Goal: Task Accomplishment & Management: Complete application form

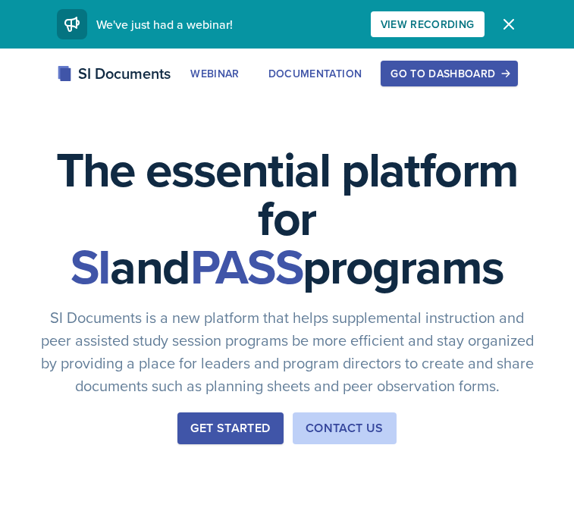
click at [456, 86] on div "SI Documents Webinar Documentation Go to Dashboard Sign Up Go to Dashboard" at bounding box center [287, 91] width 574 height 61
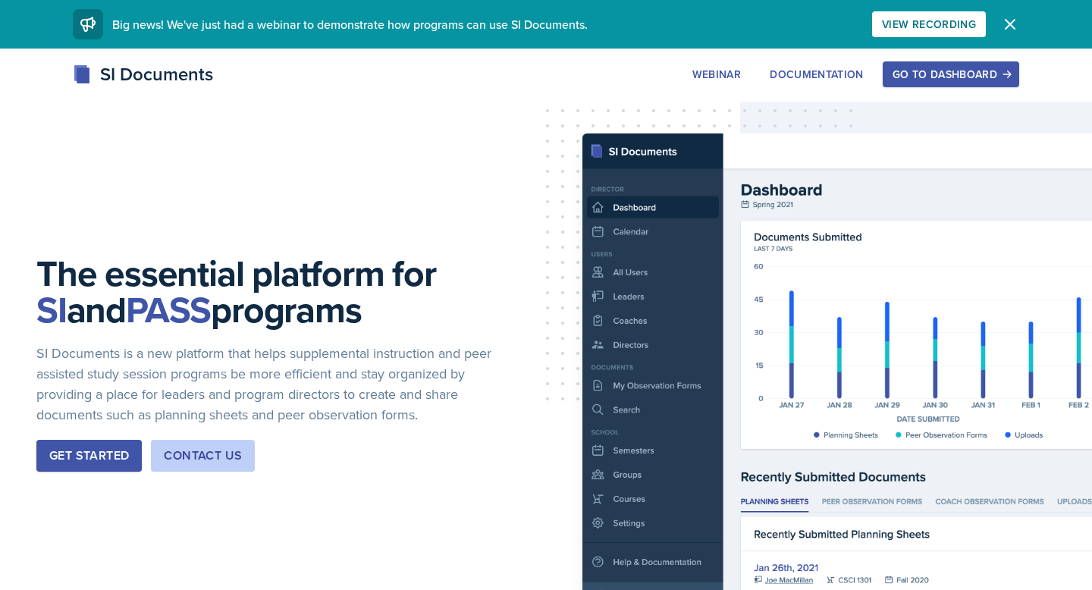
click at [573, 77] on div "Go to Dashboard" at bounding box center [951, 74] width 117 height 12
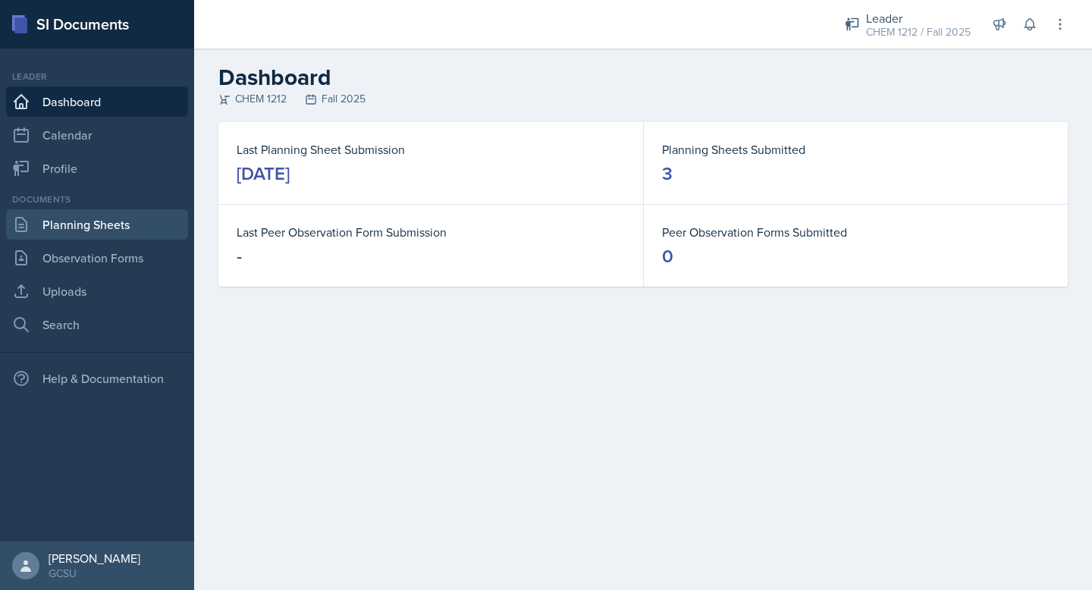
click at [86, 225] on link "Planning Sheets" at bounding box center [97, 224] width 182 height 30
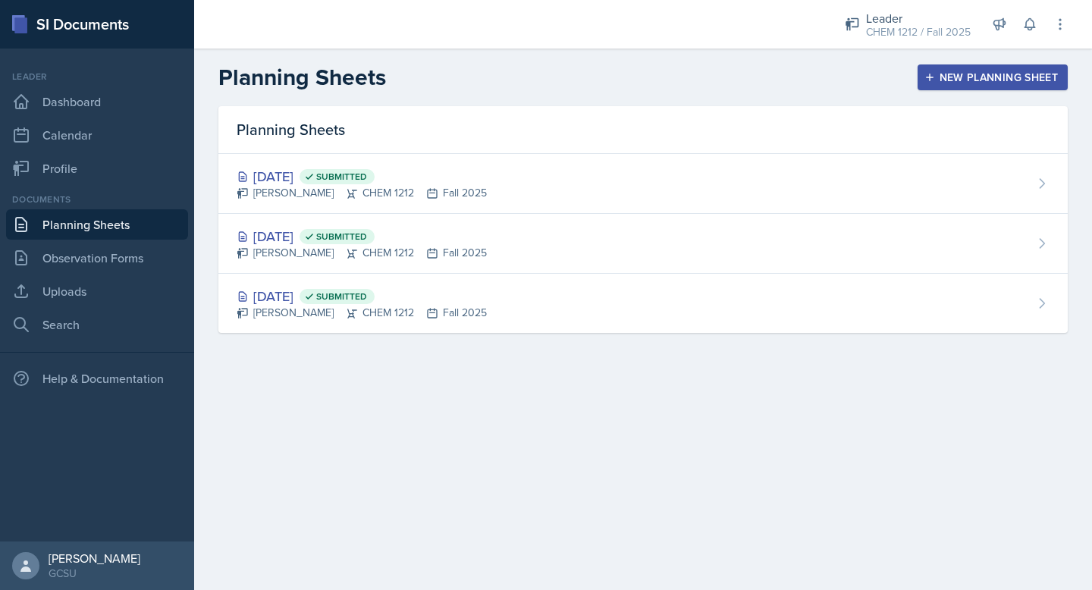
click at [573, 73] on div "New Planning Sheet" at bounding box center [993, 77] width 130 height 12
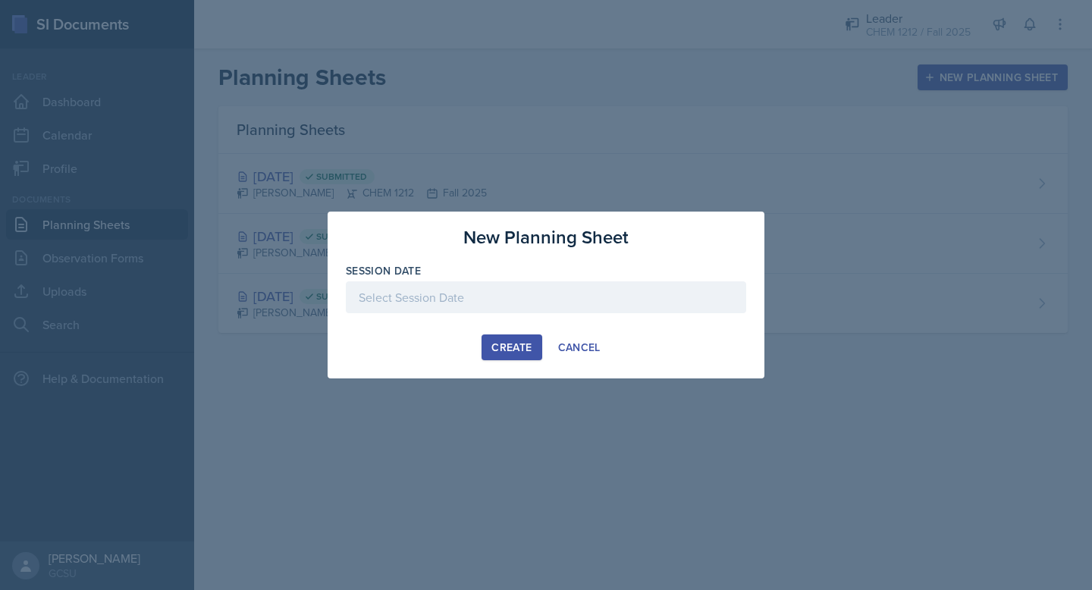
click at [566, 294] on div at bounding box center [546, 297] width 400 height 32
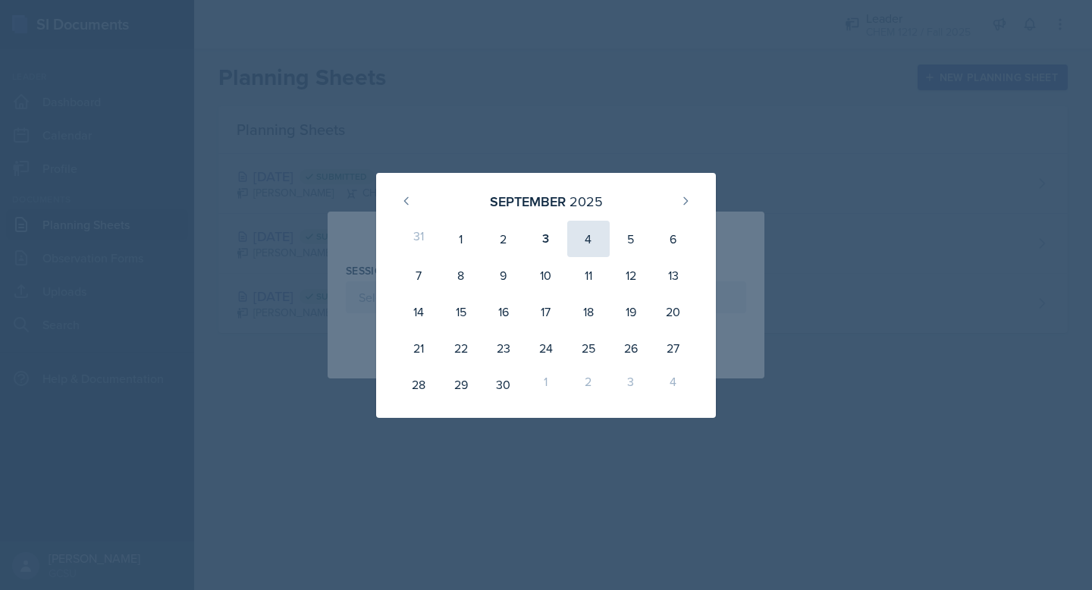
click at [573, 237] on div "4" at bounding box center [588, 239] width 42 height 36
type input "[DATE]"
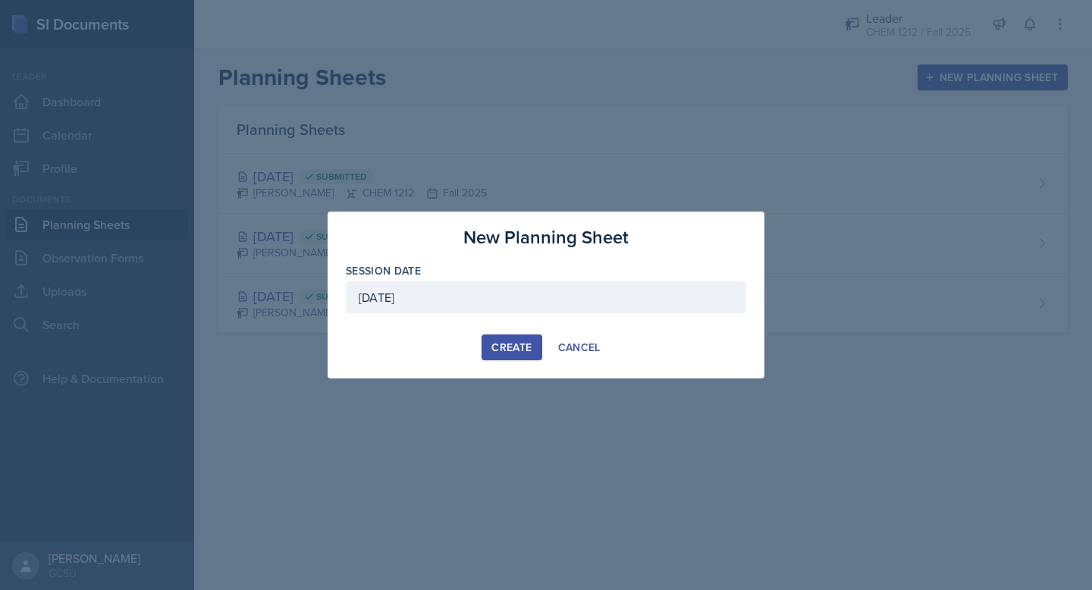
click at [509, 345] on div "Create" at bounding box center [511, 347] width 40 height 12
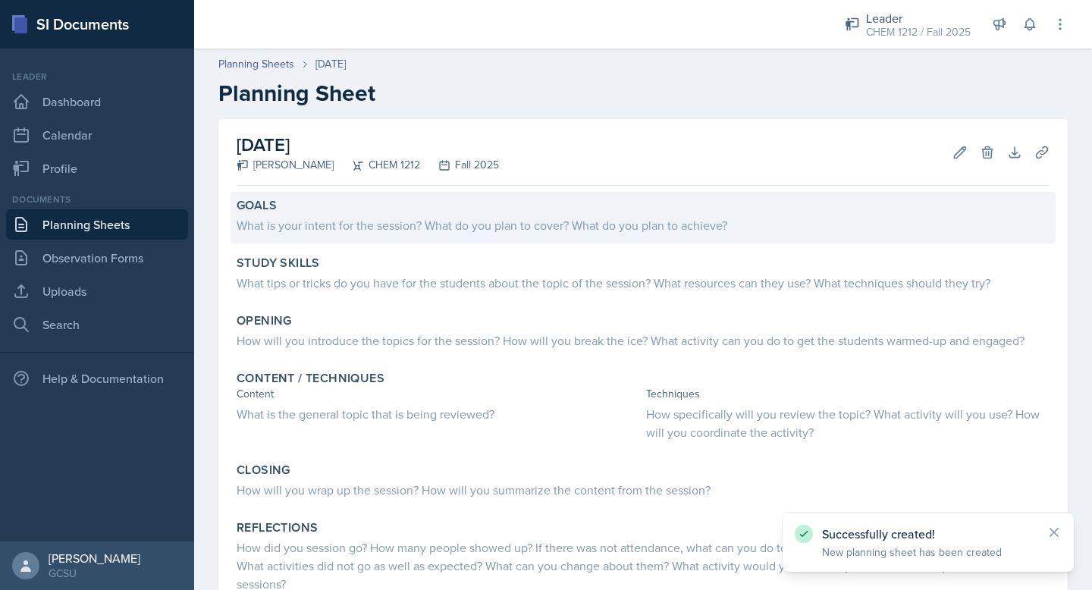
click at [380, 218] on div "What is your intent for the session? What do you plan to cover? What do you pla…" at bounding box center [643, 225] width 813 height 18
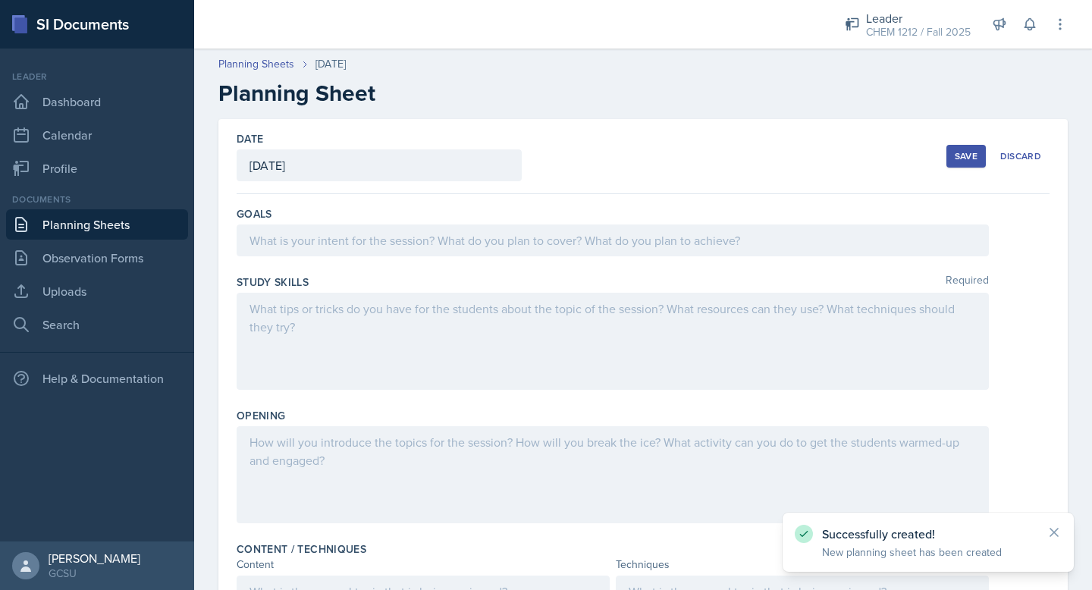
click at [376, 240] on div at bounding box center [613, 240] width 752 height 32
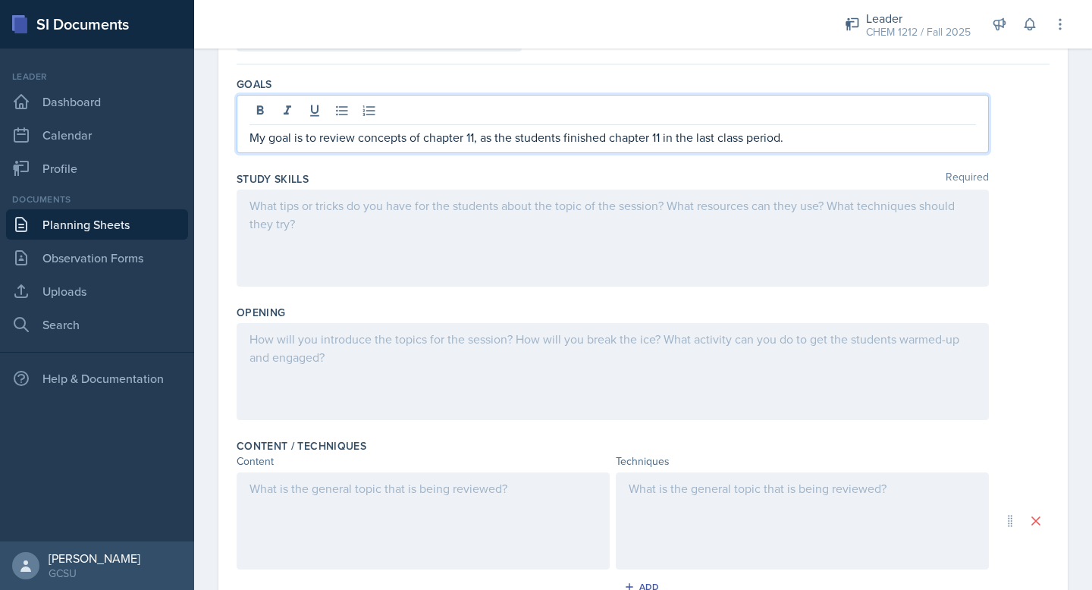
click at [305, 217] on div at bounding box center [613, 238] width 752 height 97
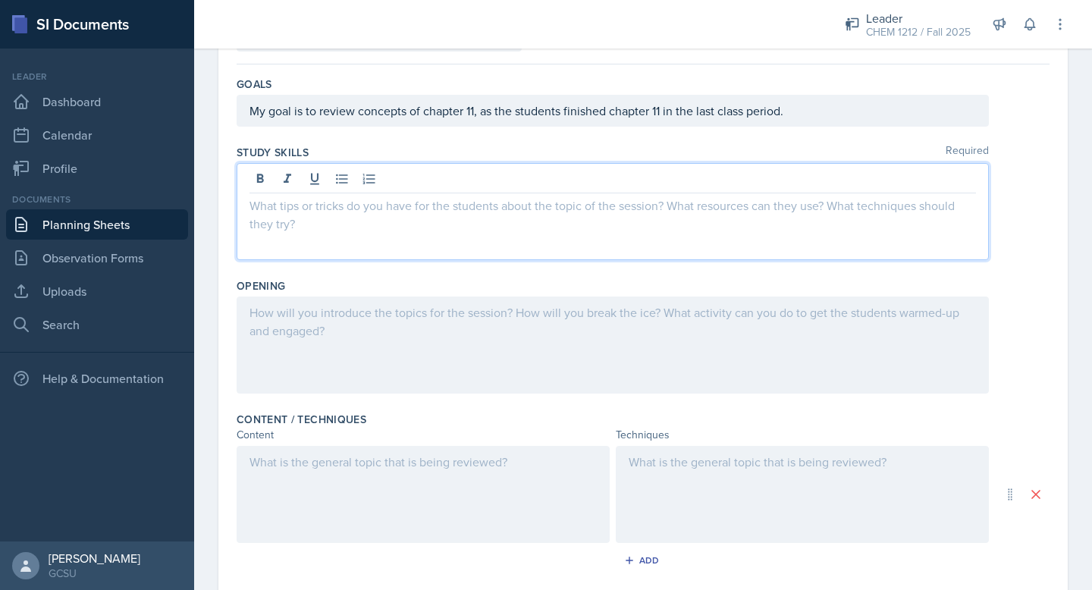
scroll to position [156, 0]
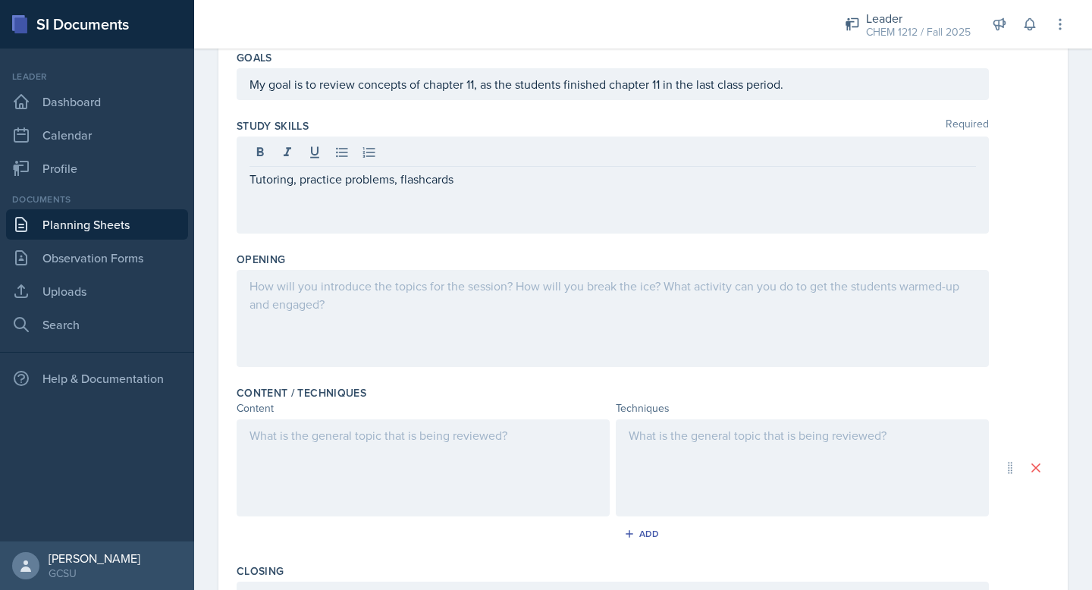
click at [330, 300] on div at bounding box center [613, 318] width 752 height 97
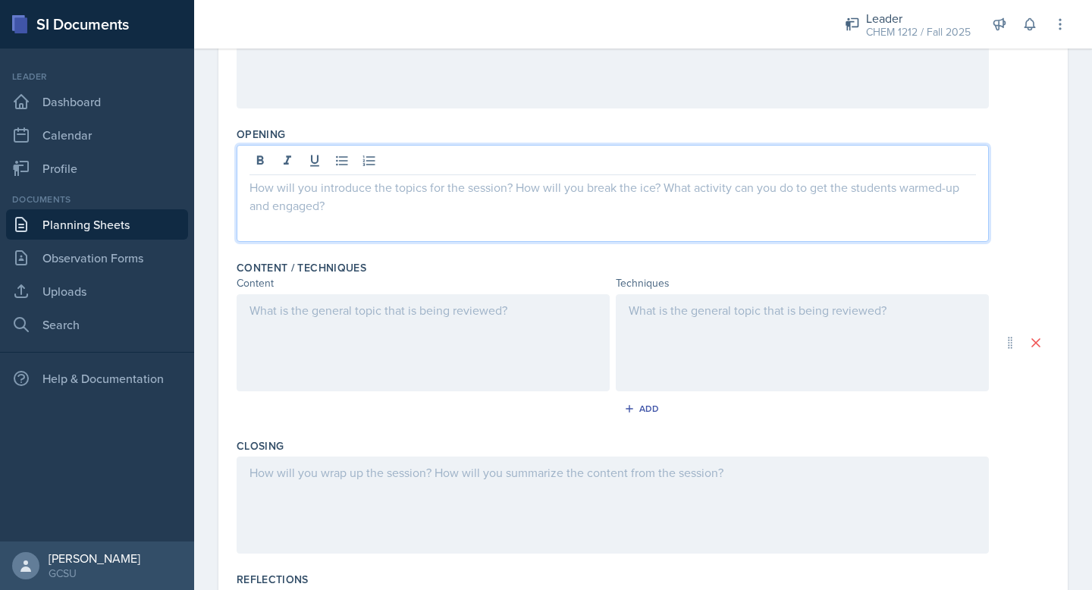
scroll to position [439, 0]
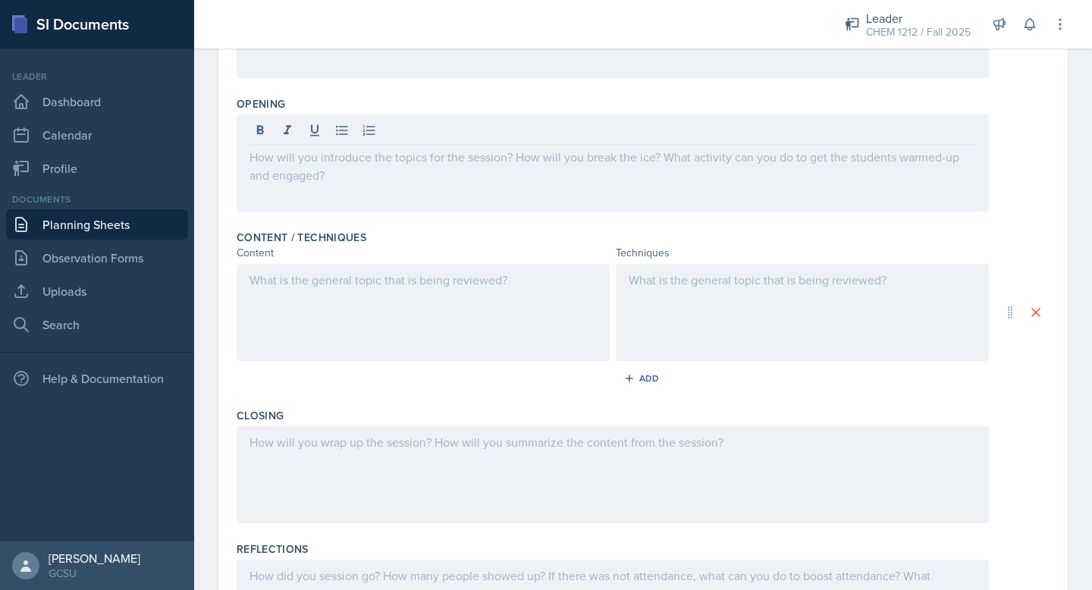
click at [353, 328] on div at bounding box center [423, 312] width 373 height 97
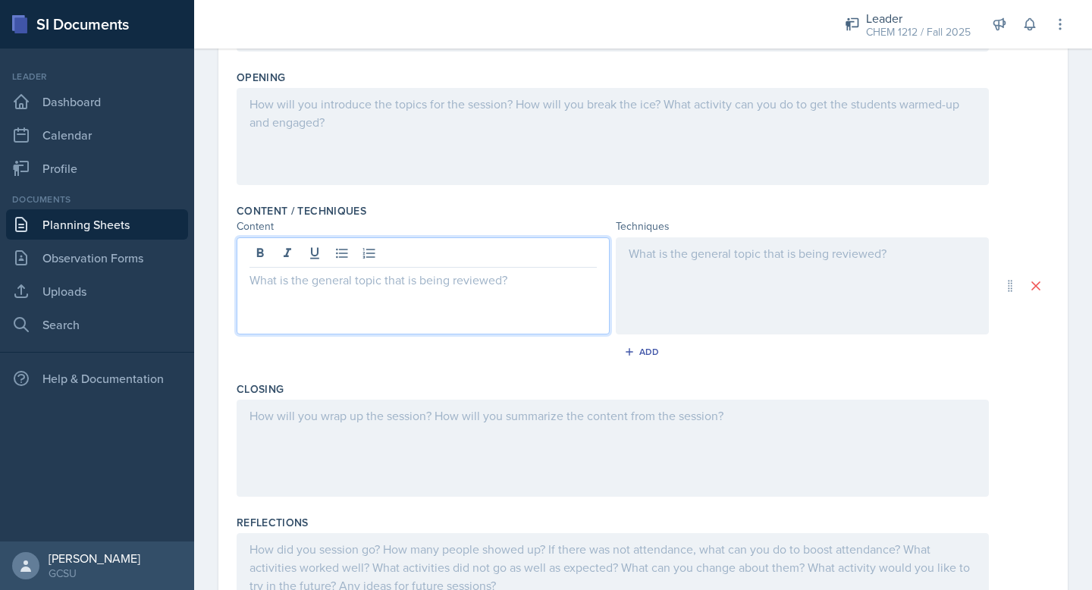
scroll to position [0, 0]
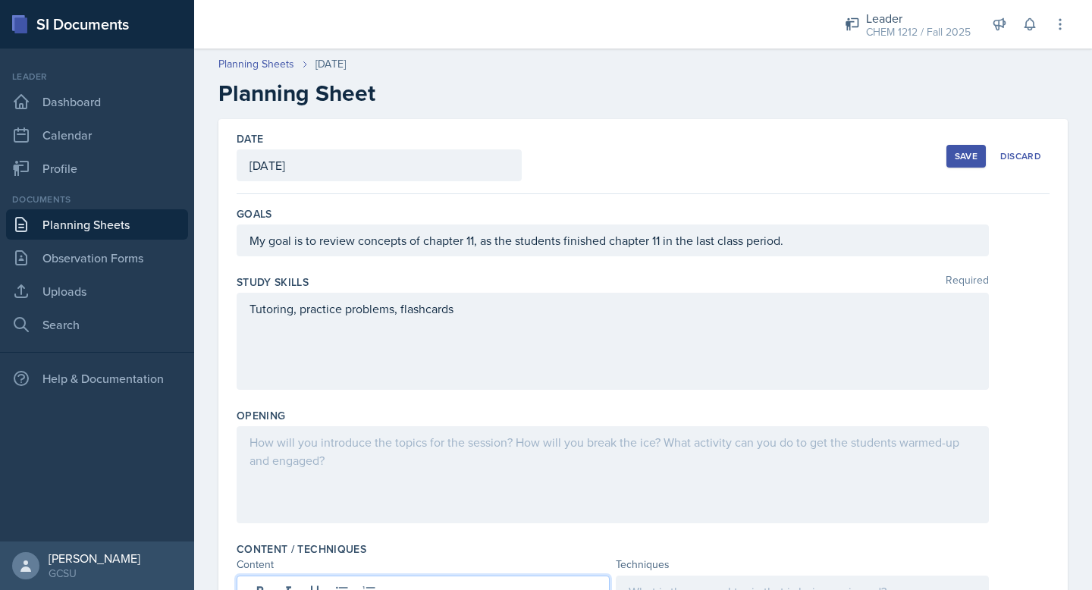
click at [554, 293] on div "Tutoring, practice problems, flashcards" at bounding box center [613, 341] width 752 height 97
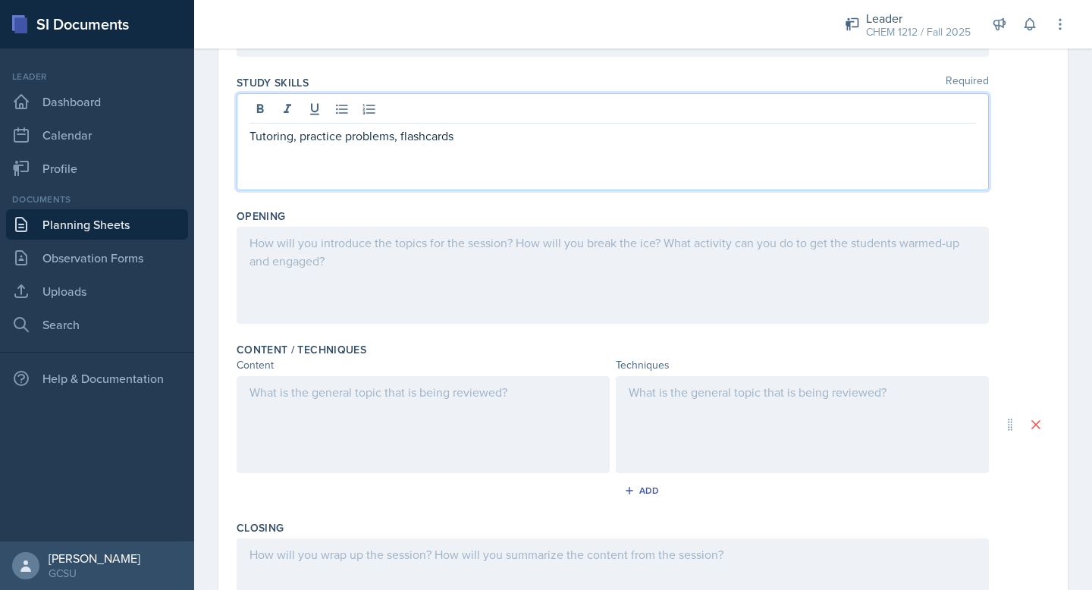
click at [554, 292] on div at bounding box center [613, 275] width 752 height 97
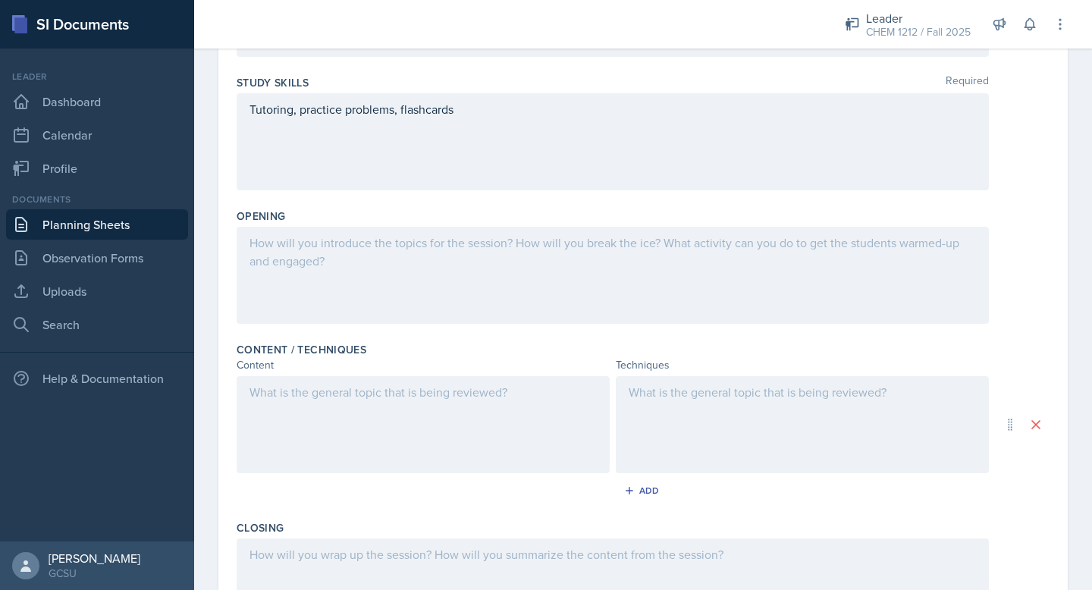
scroll to position [226, 0]
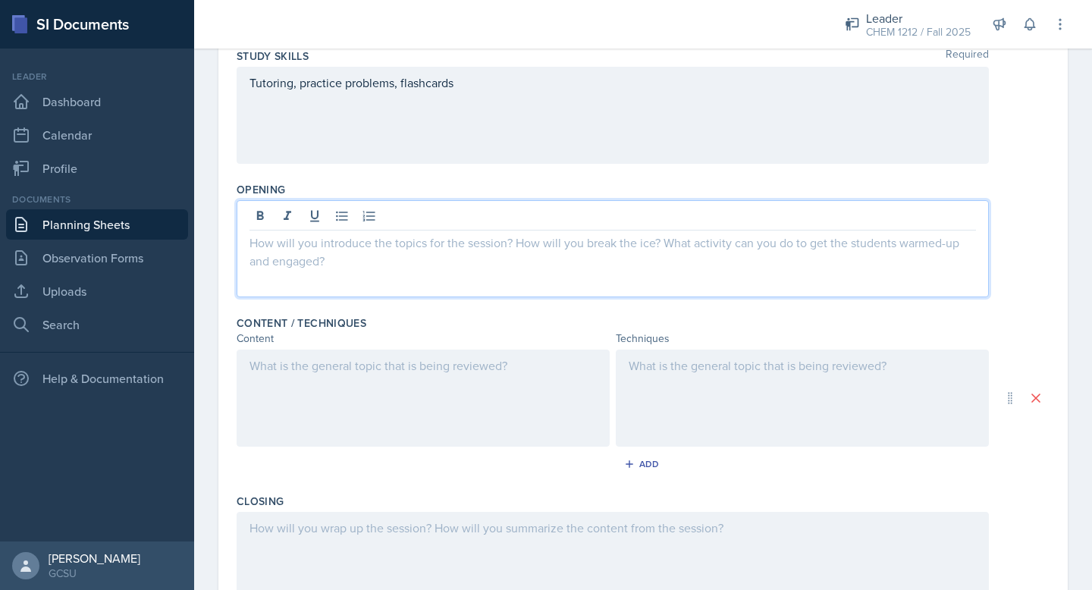
click at [439, 381] on div at bounding box center [423, 398] width 373 height 97
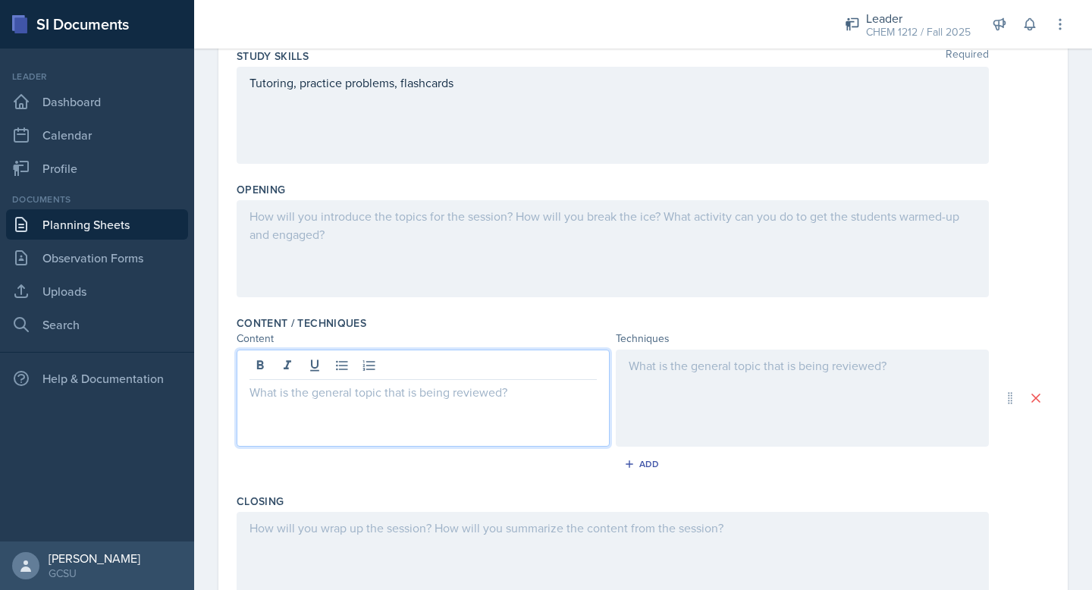
scroll to position [253, 0]
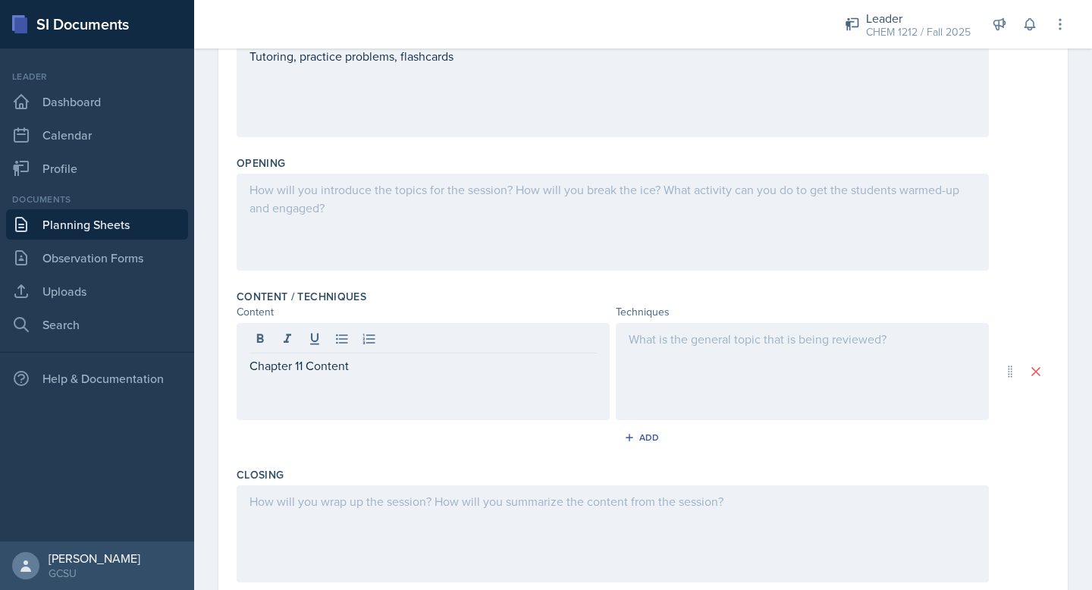
click at [573, 356] on div at bounding box center [802, 371] width 373 height 97
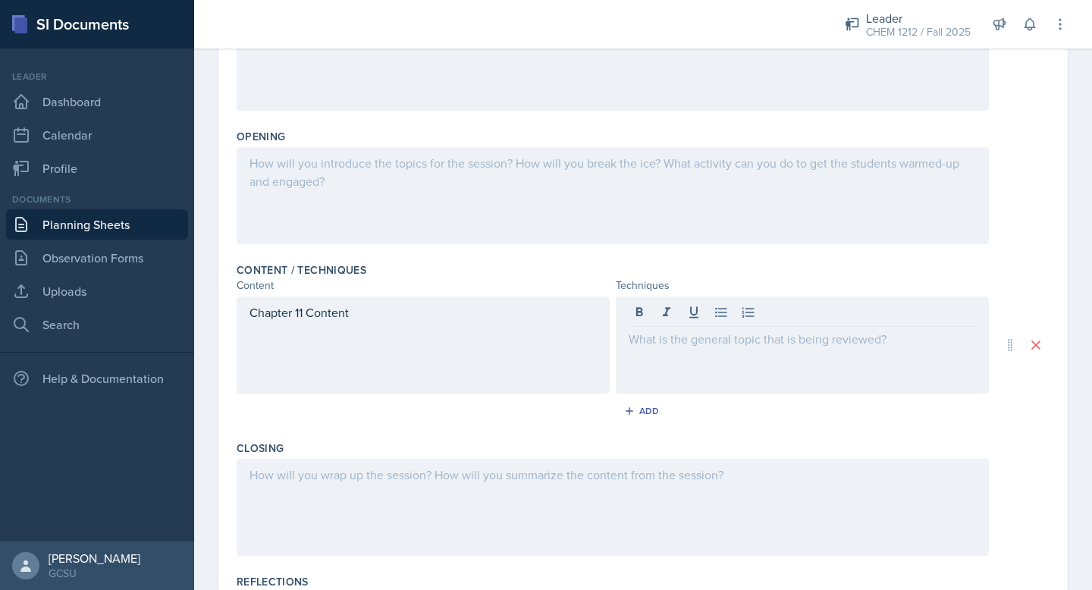
click at [359, 329] on div "Chapter 11 Content" at bounding box center [423, 345] width 373 height 97
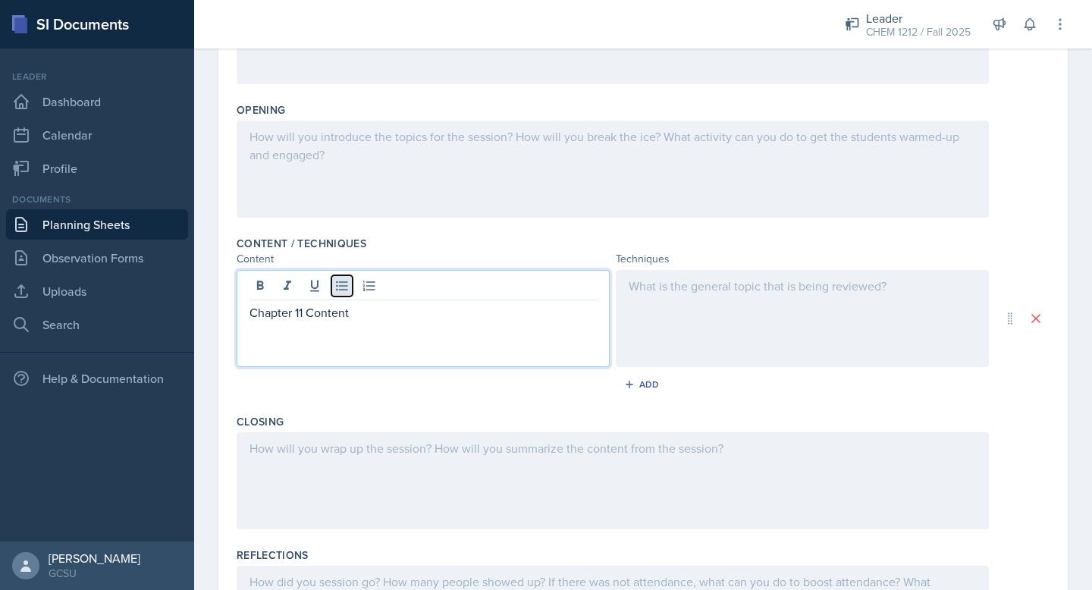
click at [344, 285] on icon at bounding box center [341, 286] width 11 height 10
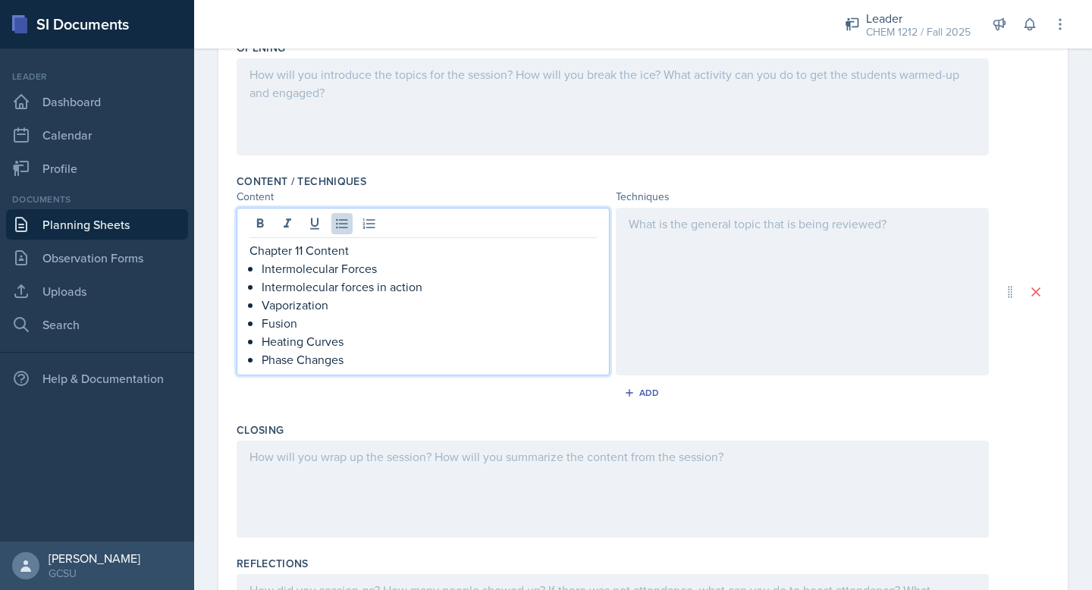
scroll to position [369, 0]
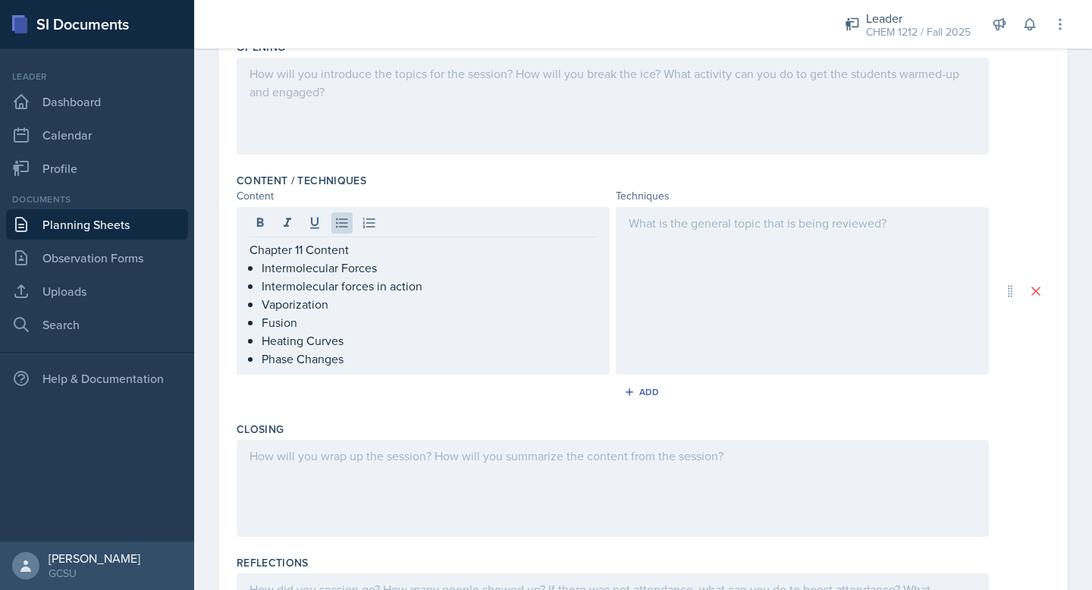
click at [573, 243] on div at bounding box center [802, 291] width 373 height 168
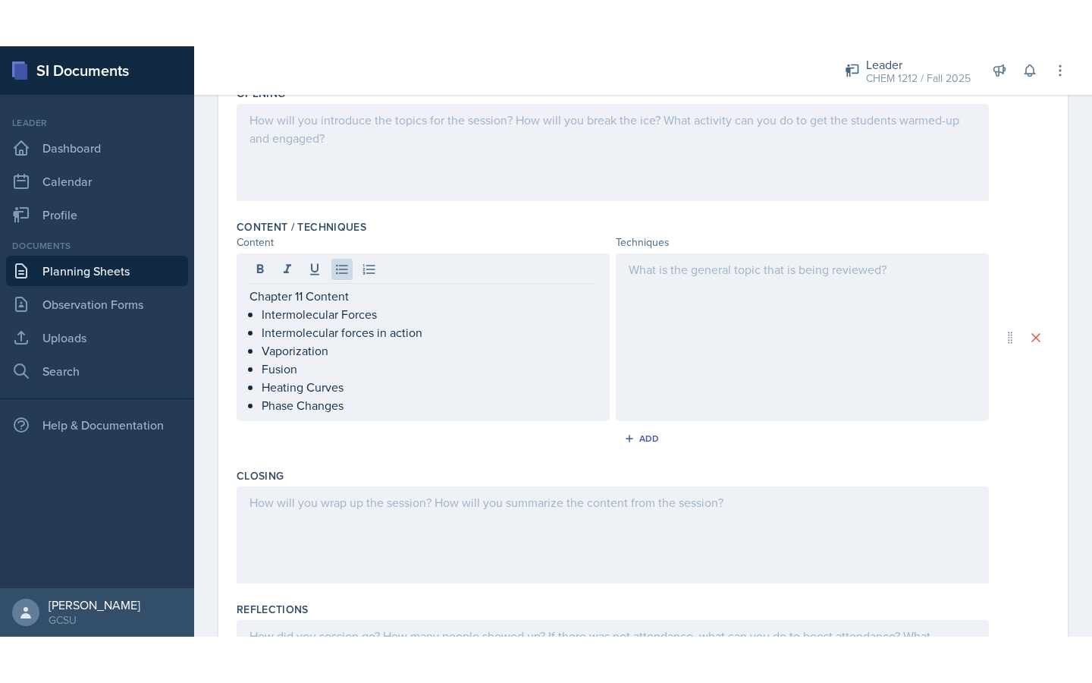
scroll to position [395, 0]
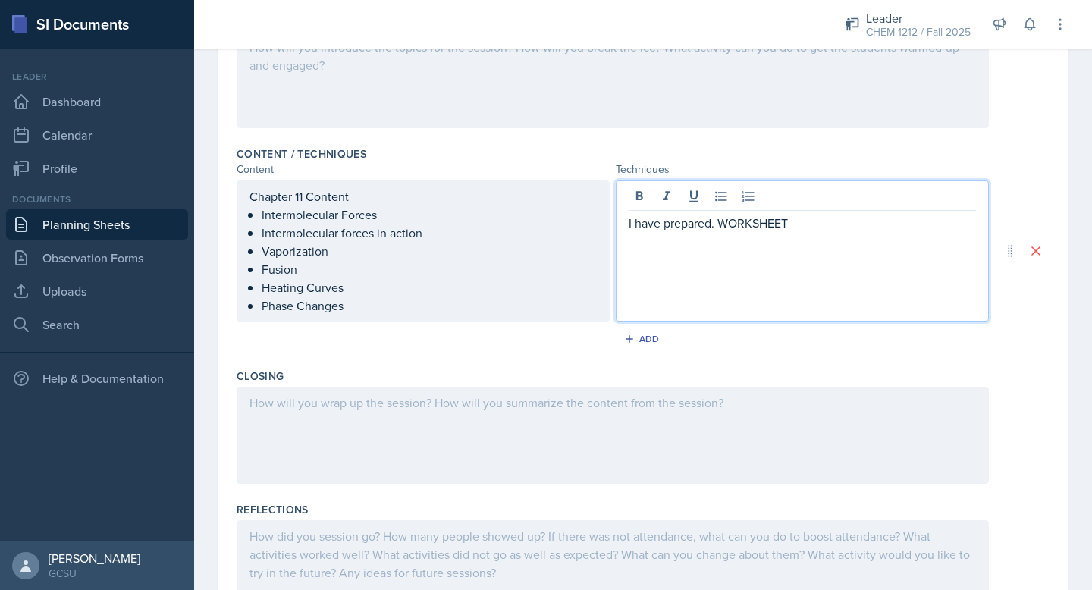
click at [573, 224] on p "I have prepared. WORKSHEET" at bounding box center [802, 223] width 347 height 18
drag, startPoint x: 714, startPoint y: 224, endPoint x: 837, endPoint y: 234, distance: 123.3
click at [573, 232] on div "I have prepared. WORKSHEET" at bounding box center [802, 251] width 373 height 141
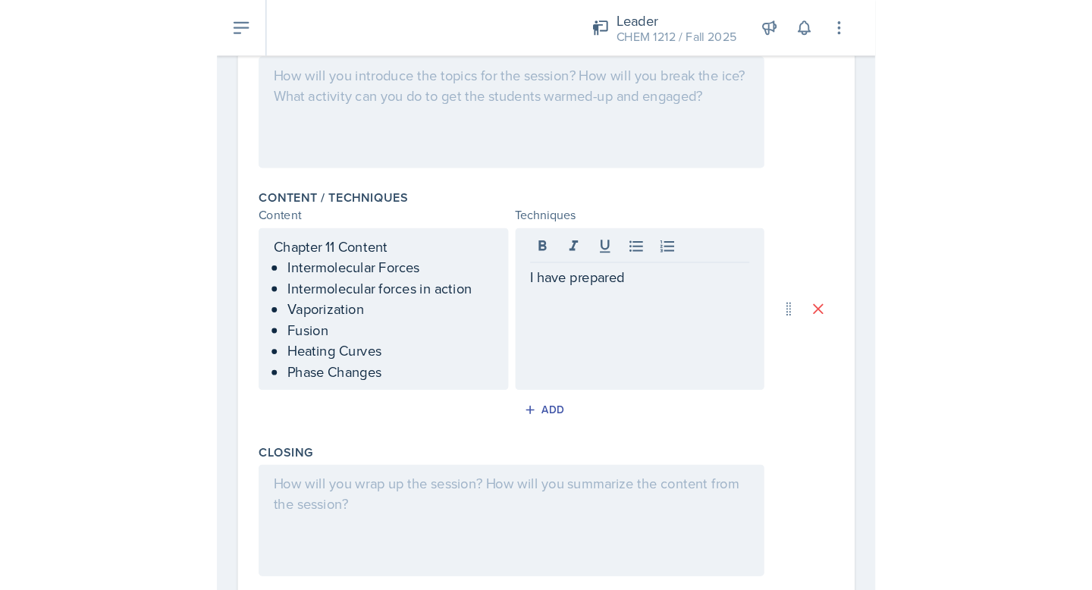
scroll to position [391, 0]
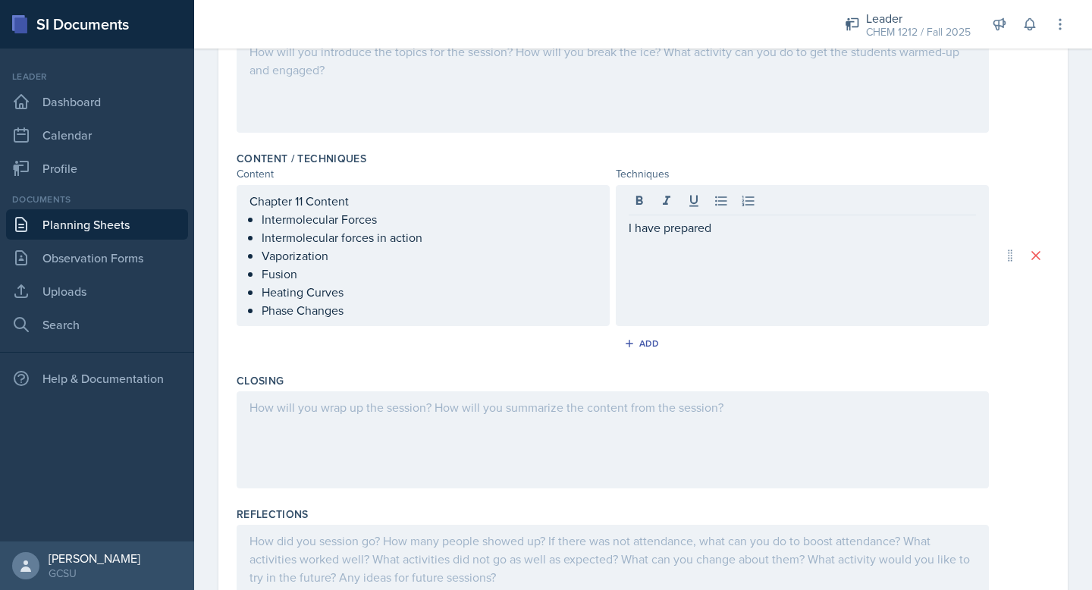
click at [573, 221] on p "I have prepared" at bounding box center [802, 227] width 347 height 18
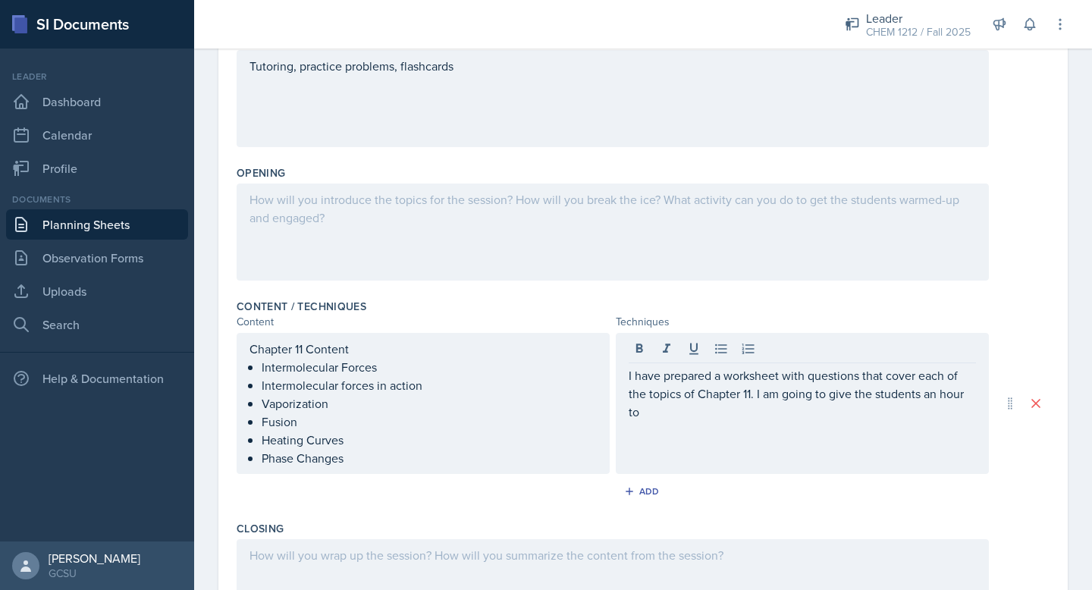
click at [573, 234] on div at bounding box center [613, 232] width 752 height 97
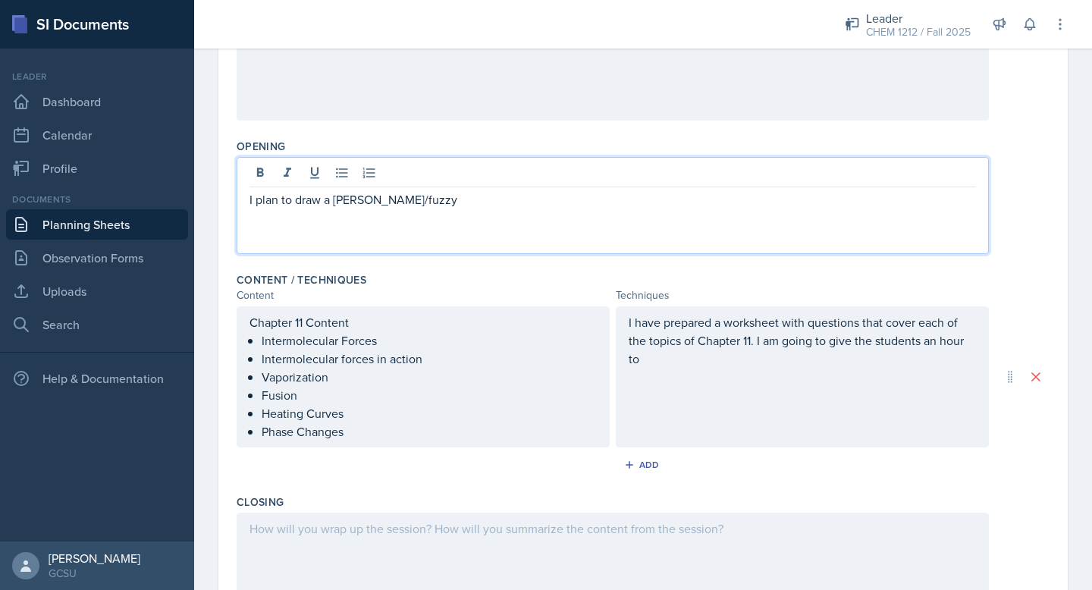
click at [366, 200] on p "I plan to draw a [PERSON_NAME]/fuzzy" at bounding box center [613, 199] width 727 height 18
click at [385, 195] on p "I plan to draw a muddy/fuzzy" at bounding box center [613, 199] width 727 height 18
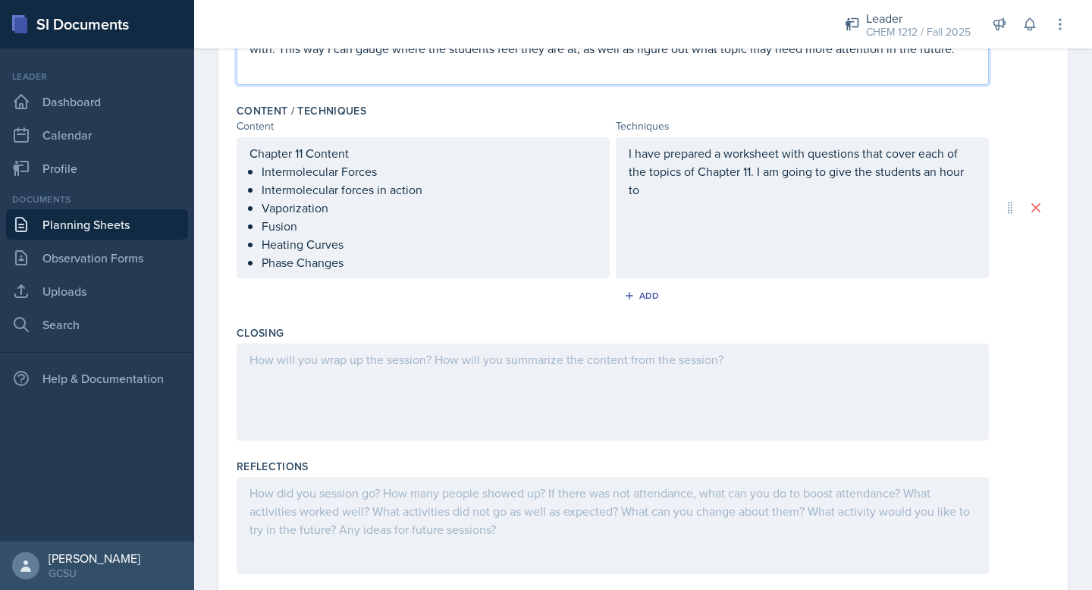
scroll to position [483, 0]
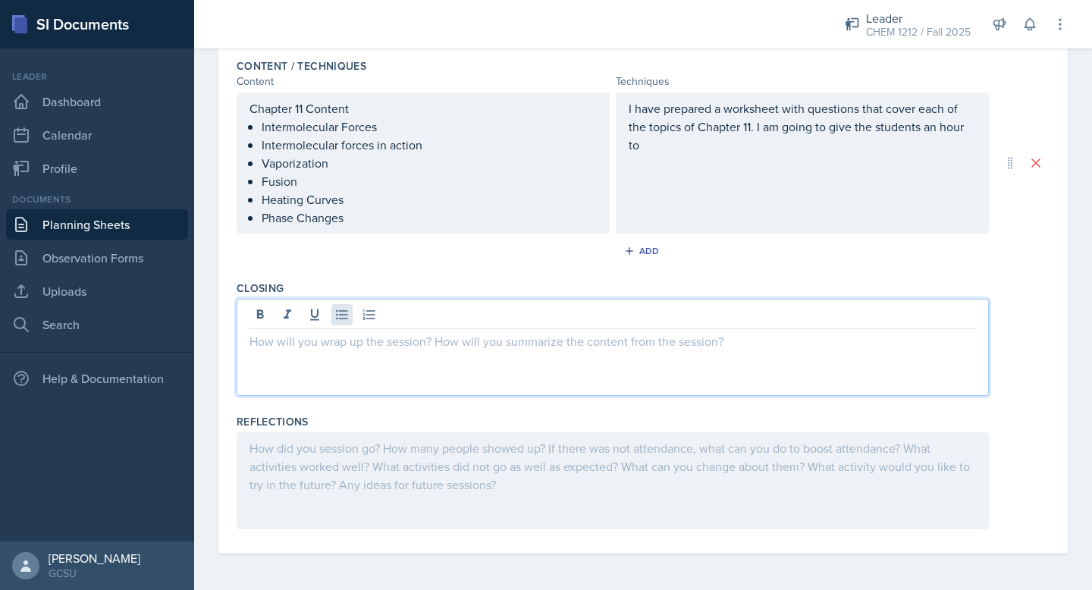
click at [347, 319] on div at bounding box center [613, 347] width 752 height 97
click at [571, 341] on p "I will wrap up the session by having the students write on a aticky note an" at bounding box center [613, 341] width 727 height 18
click at [573, 350] on p "I will wrap up the session by having the students write on a sticky note an" at bounding box center [613, 341] width 727 height 18
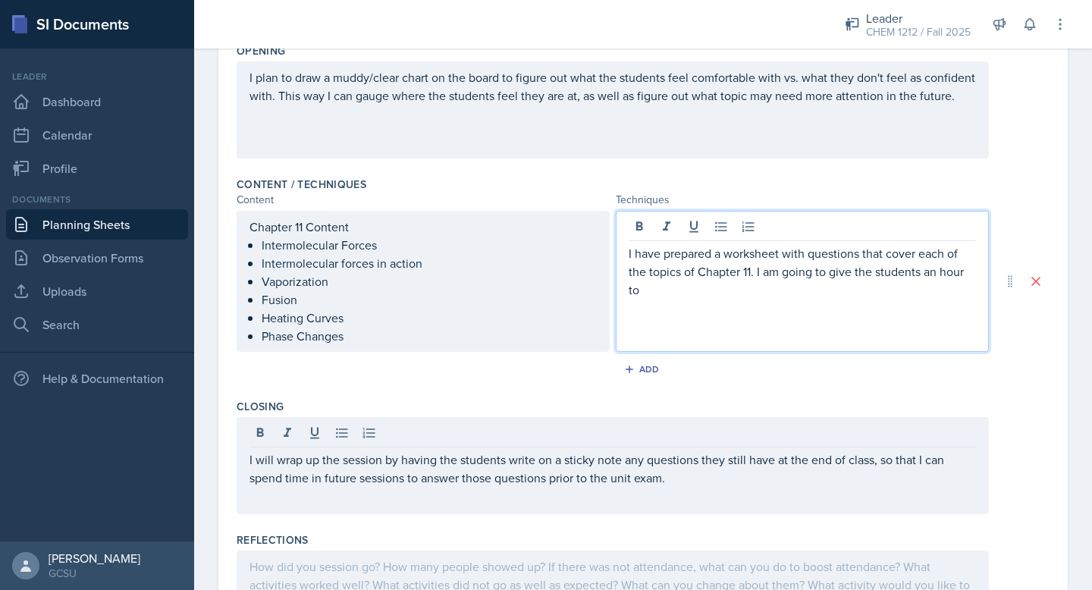
scroll to position [391, 0]
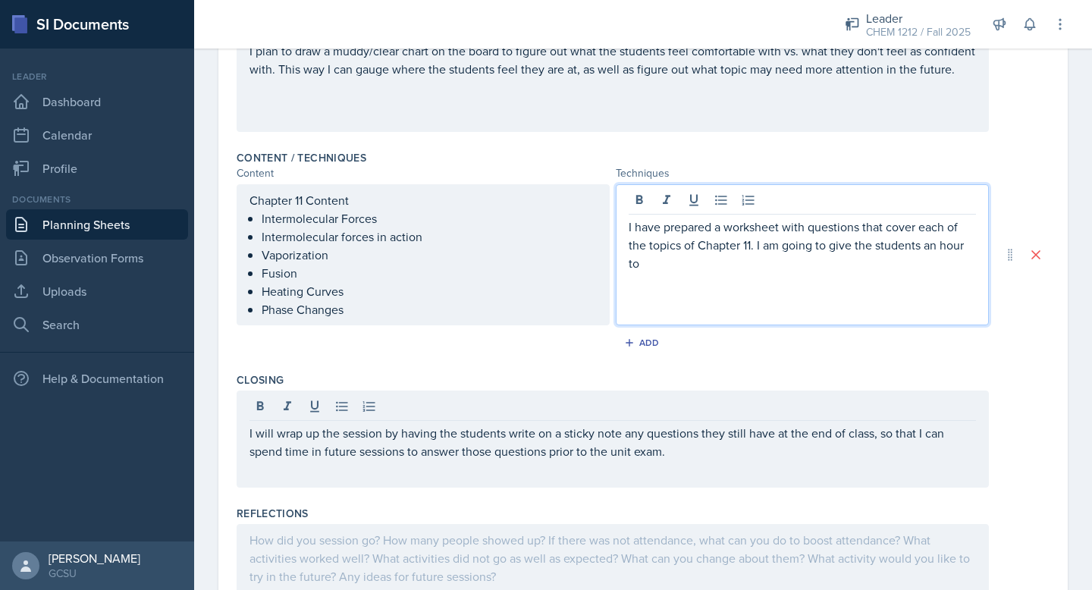
click at [573, 267] on p "I have prepared a worksheet with questions that cover each of the topics of Cha…" at bounding box center [802, 245] width 347 height 55
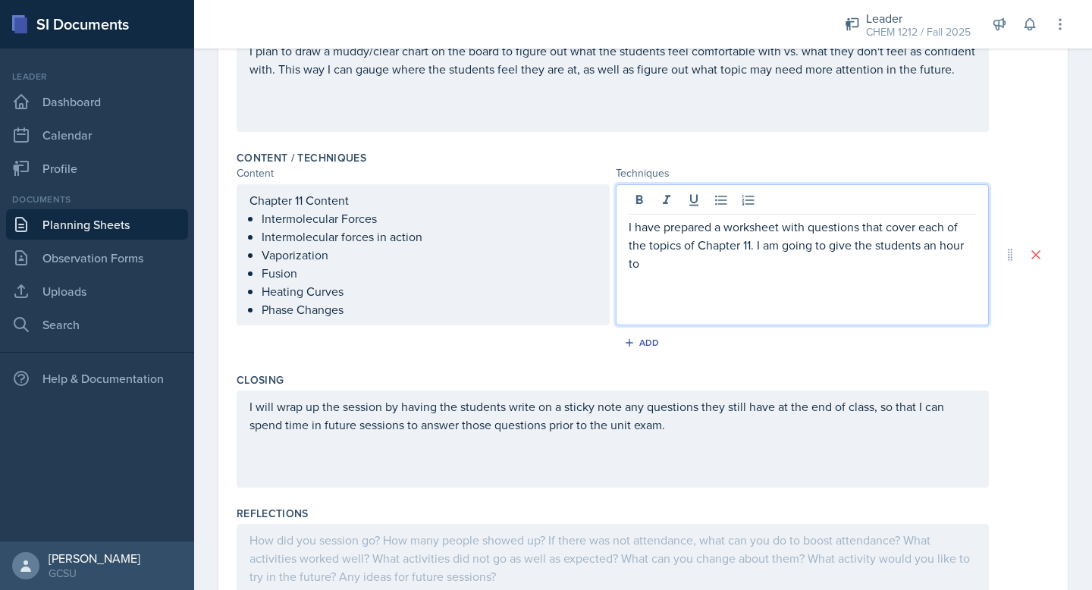
click at [573, 247] on p "I have prepared a worksheet with questions that cover each of the topics of Cha…" at bounding box center [802, 245] width 347 height 55
click at [573, 278] on div "I have prepared a worksheet with questions that cover each of the topics of Cha…" at bounding box center [802, 254] width 373 height 141
click at [573, 270] on p "I have prepared a worksheet with questions that cover each of the topics of Cha…" at bounding box center [802, 245] width 347 height 55
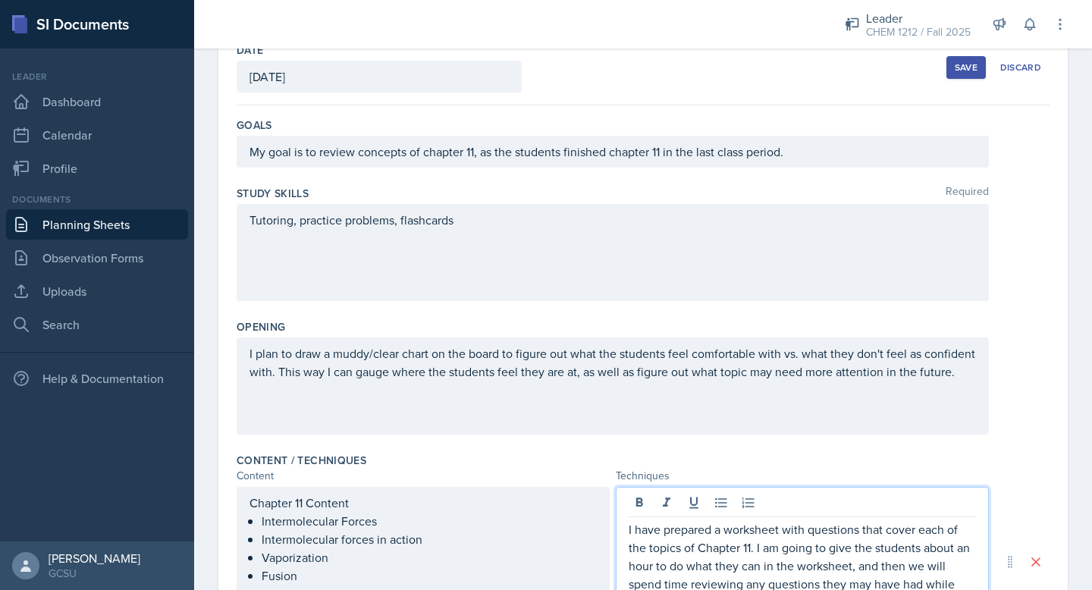
scroll to position [0, 0]
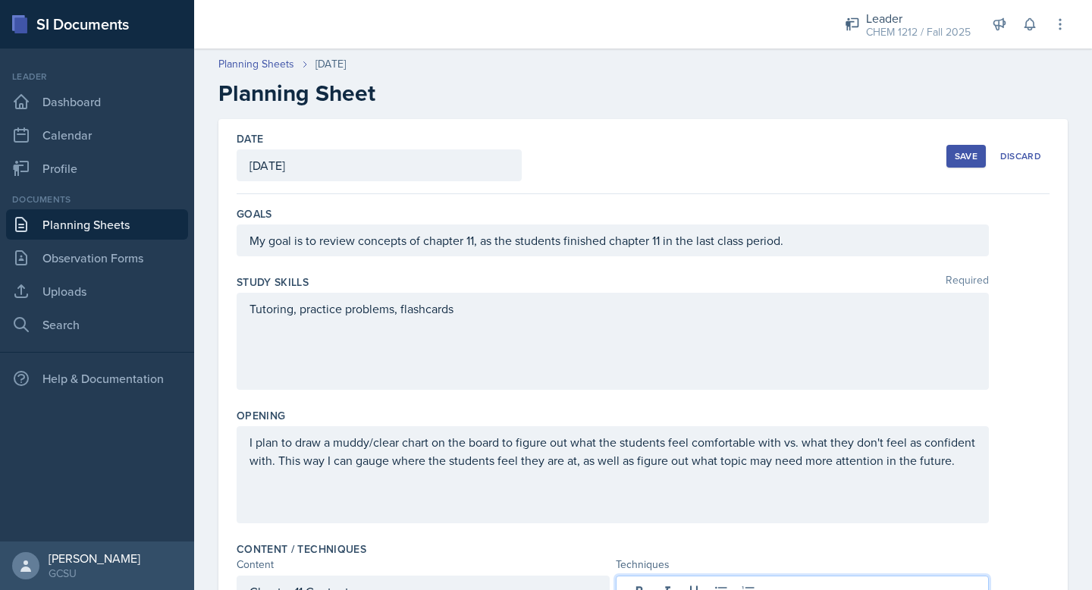
click at [573, 150] on div "Save" at bounding box center [966, 156] width 23 height 12
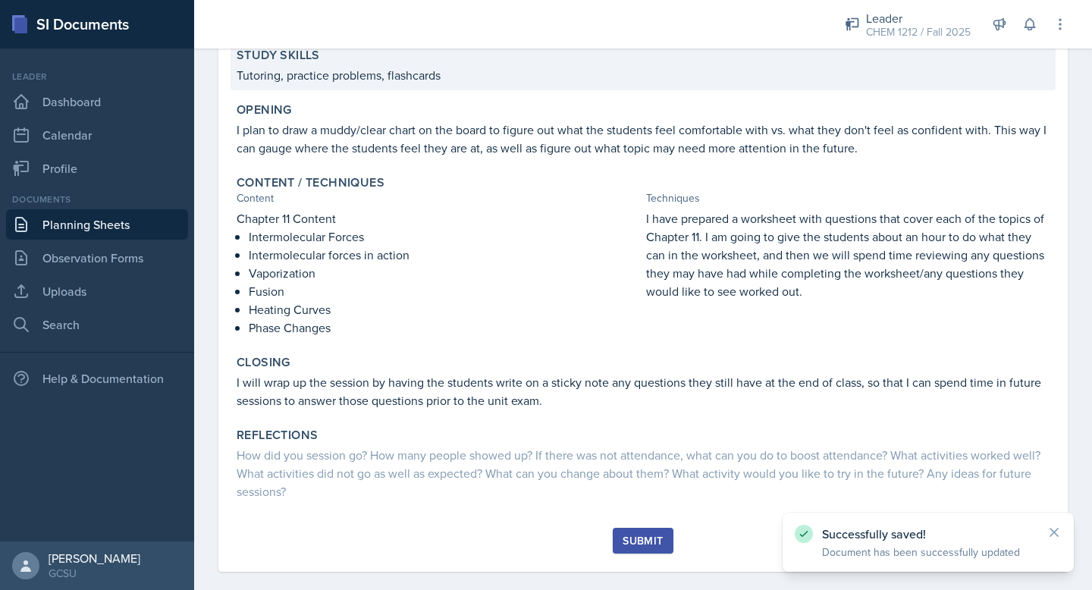
scroll to position [204, 0]
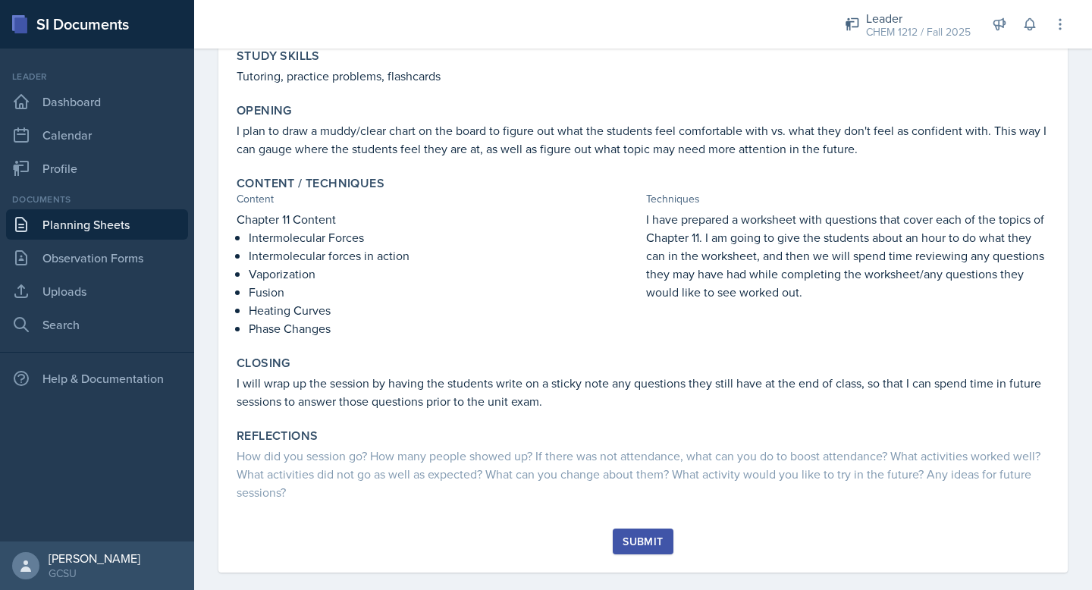
click at [573, 513] on div "Submit" at bounding box center [643, 541] width 40 height 12
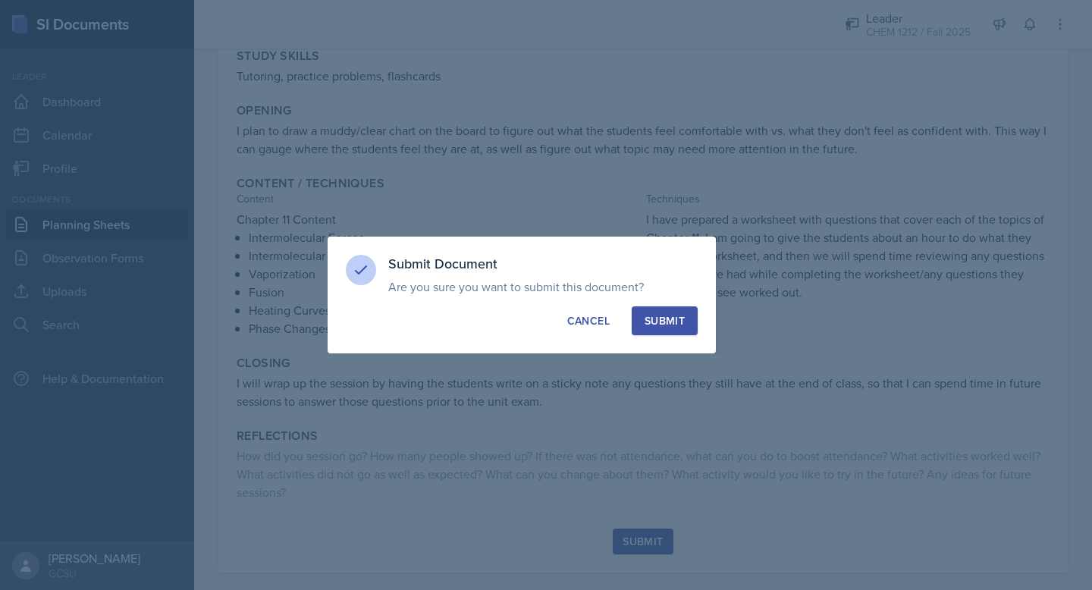
click at [573, 319] on div "Submit" at bounding box center [665, 320] width 40 height 15
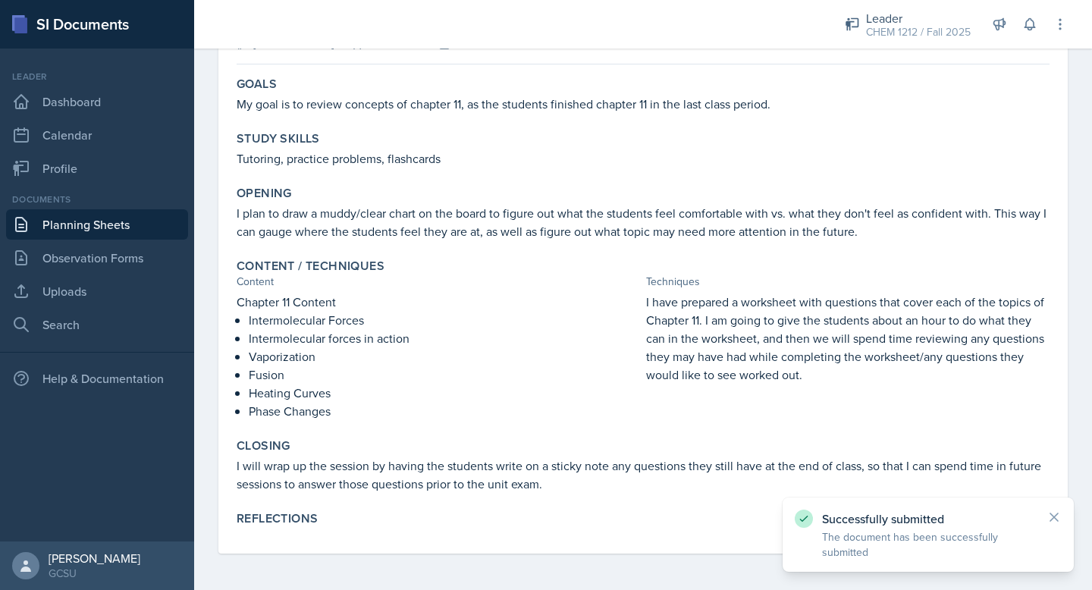
scroll to position [0, 0]
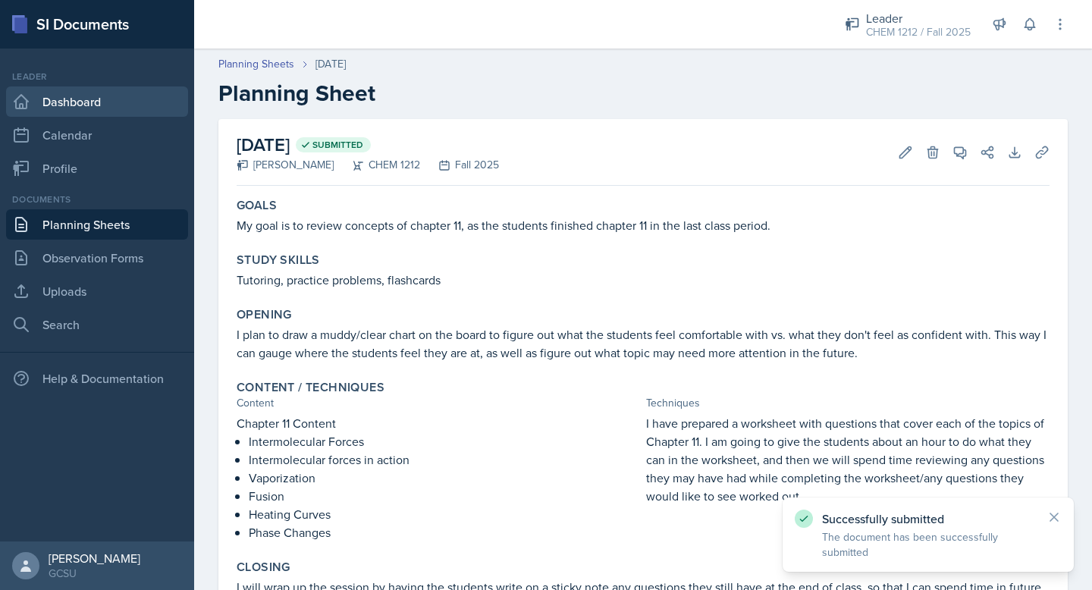
click at [76, 105] on link "Dashboard" at bounding box center [97, 101] width 182 height 30
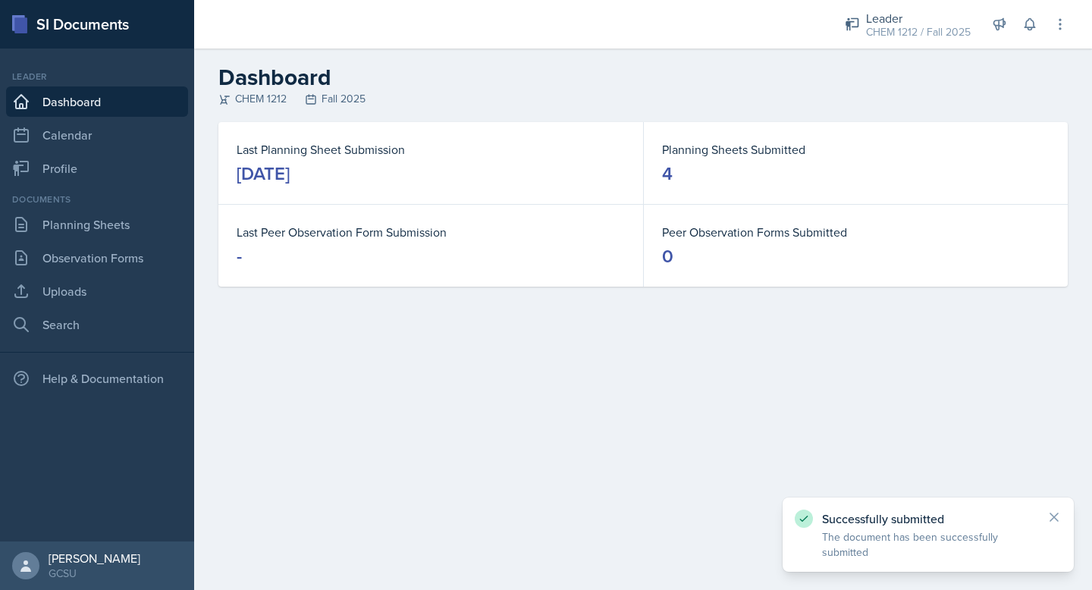
click at [573, 177] on dd "4" at bounding box center [856, 174] width 388 height 24
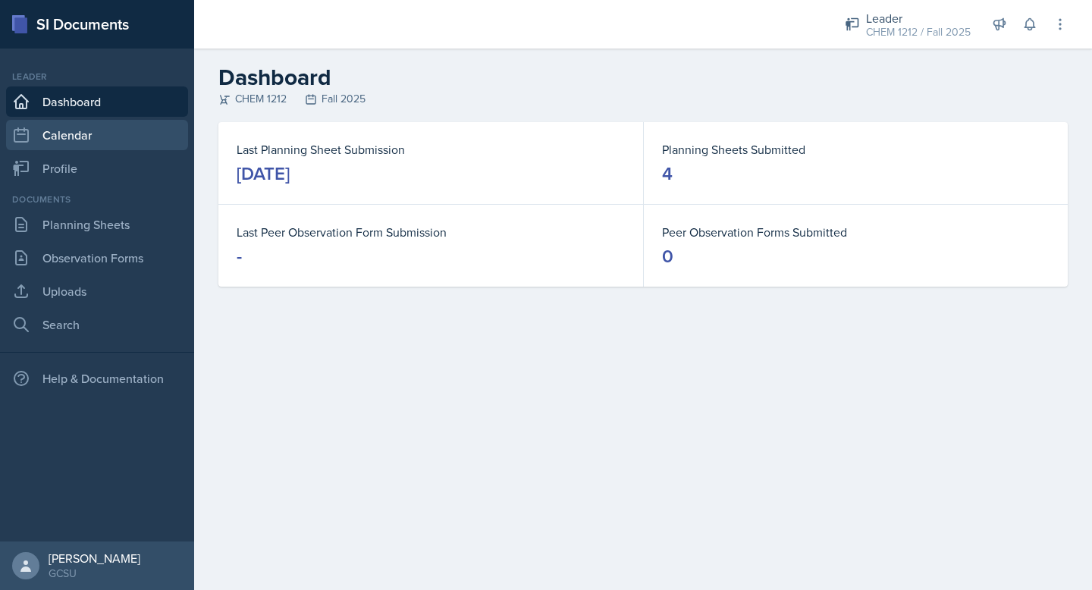
click at [79, 138] on link "Calendar" at bounding box center [97, 135] width 182 height 30
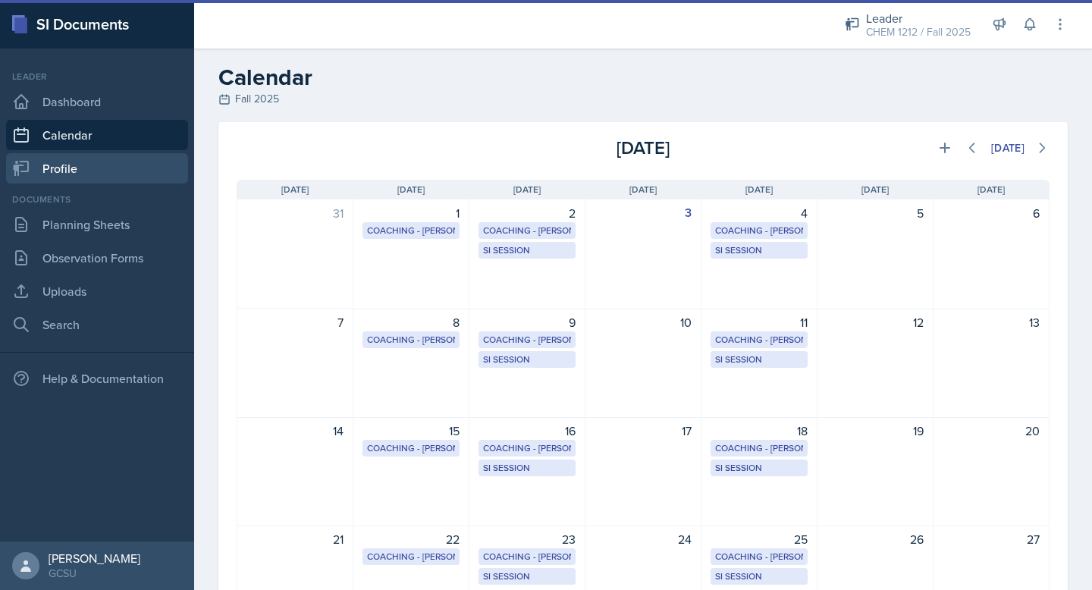
click at [74, 170] on link "Profile" at bounding box center [97, 168] width 182 height 30
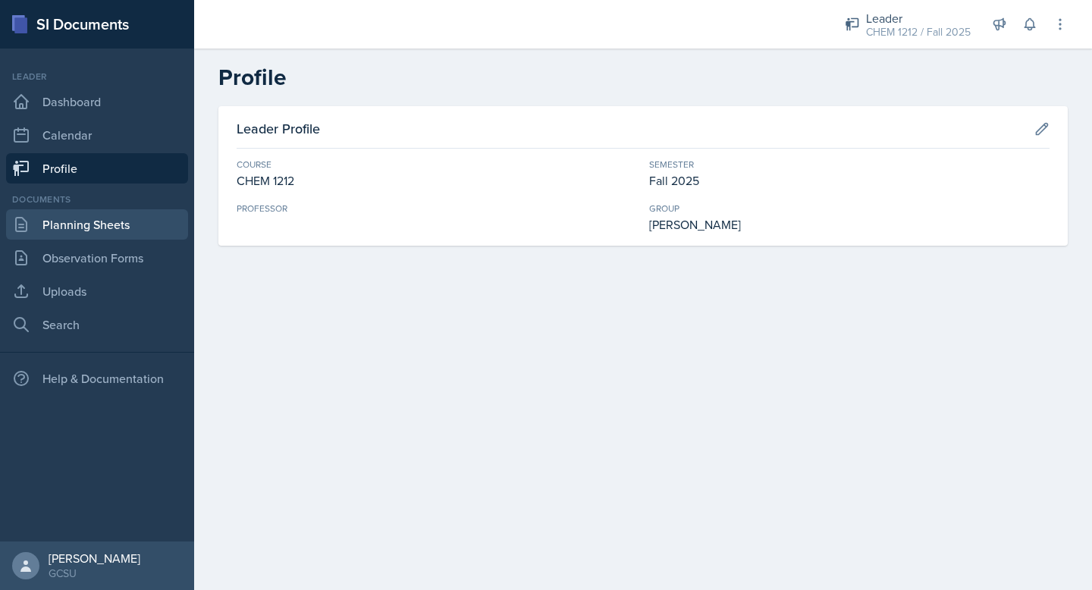
click at [76, 221] on link "Planning Sheets" at bounding box center [97, 224] width 182 height 30
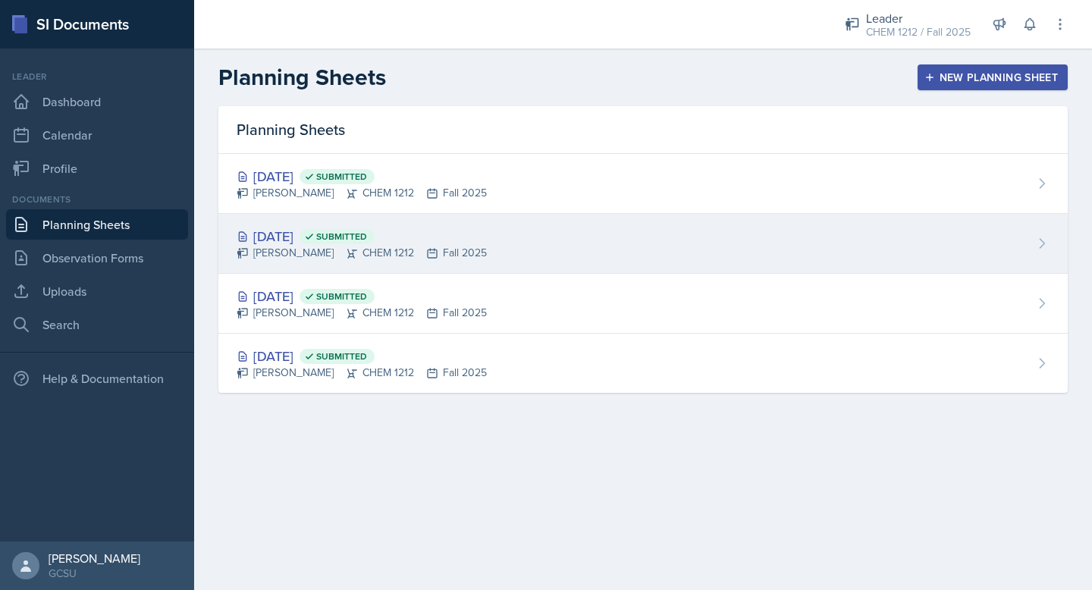
click at [367, 234] on span "Submitted" at bounding box center [341, 237] width 51 height 12
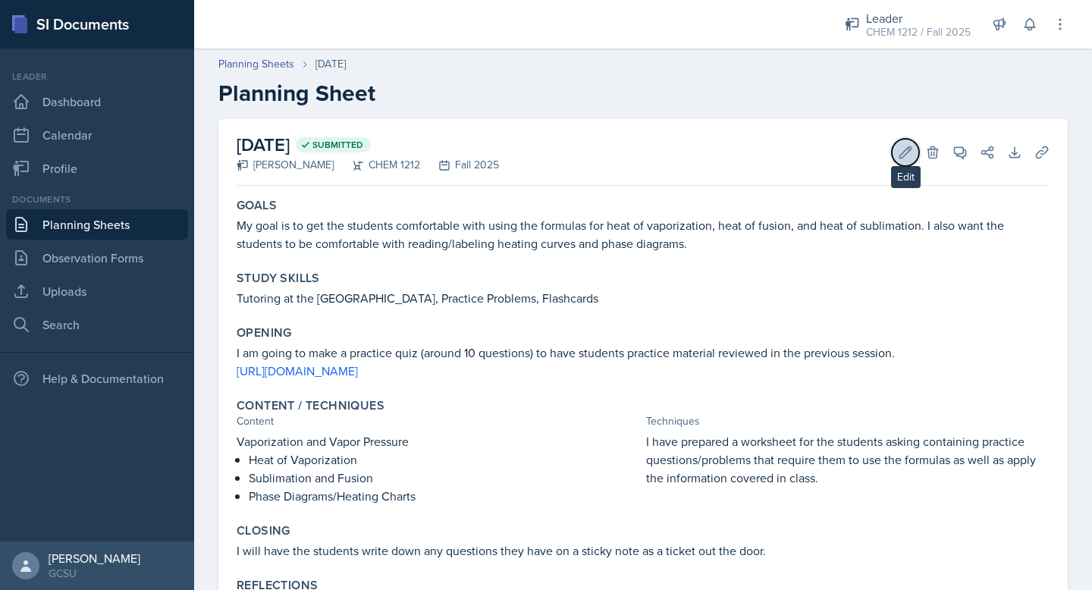
click at [573, 154] on icon at bounding box center [905, 152] width 15 height 15
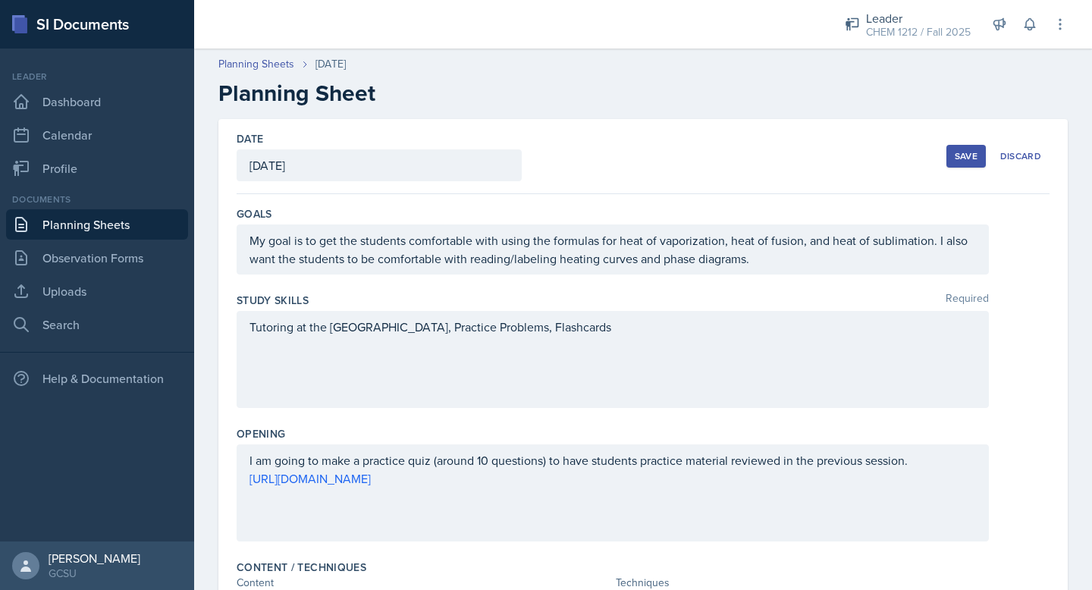
scroll to position [457, 0]
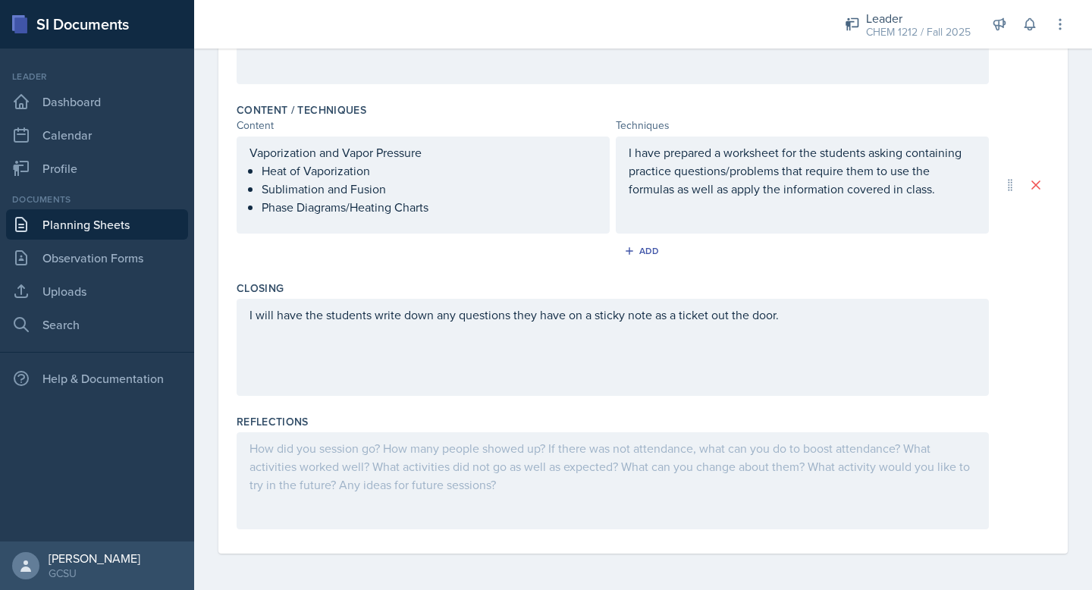
click at [468, 513] on div at bounding box center [613, 480] width 752 height 97
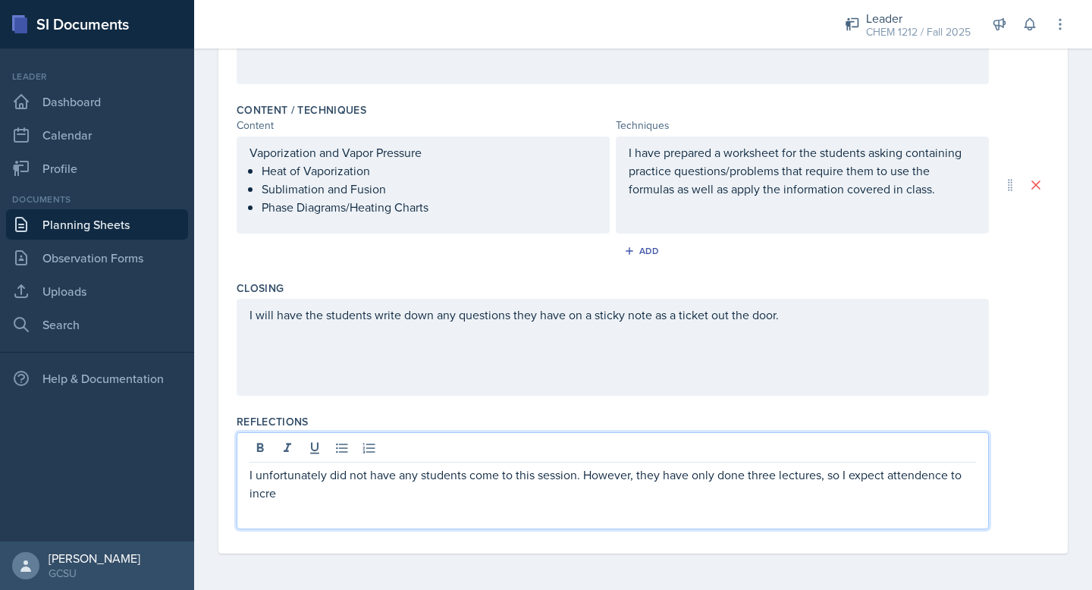
click at [573, 480] on p "I unfortunately did not have any students come to this session. However, they h…" at bounding box center [613, 484] width 727 height 36
click at [573, 477] on p "I unfortunately did not have any students come to this session. However, they h…" at bounding box center [613, 484] width 727 height 36
click at [573, 495] on p "I unfortunately did not have any students come to this session. However, they h…" at bounding box center [613, 484] width 727 height 36
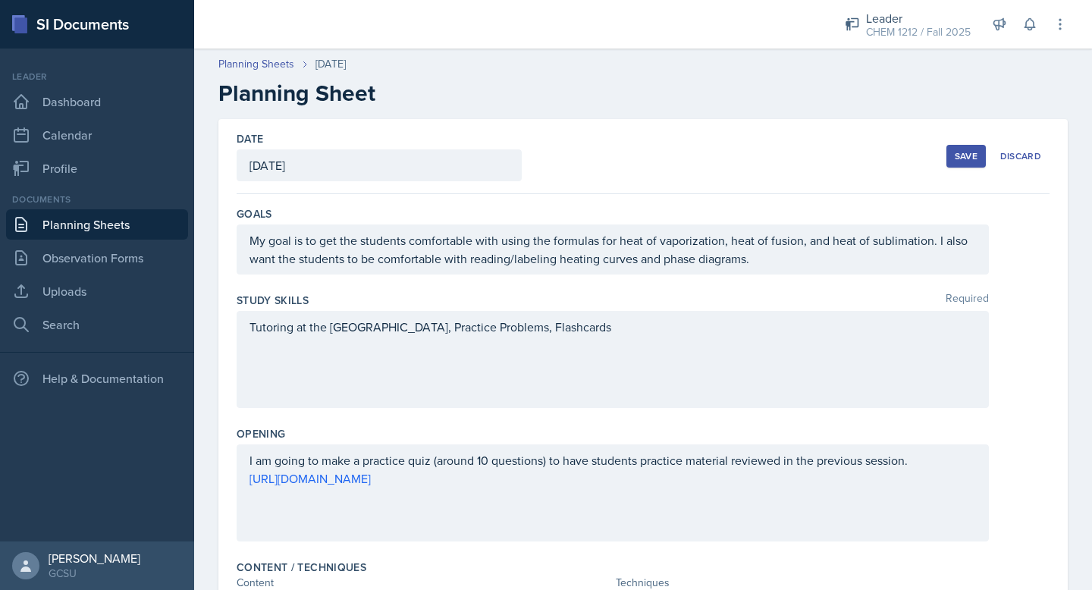
click at [573, 157] on div "Save" at bounding box center [966, 156] width 23 height 12
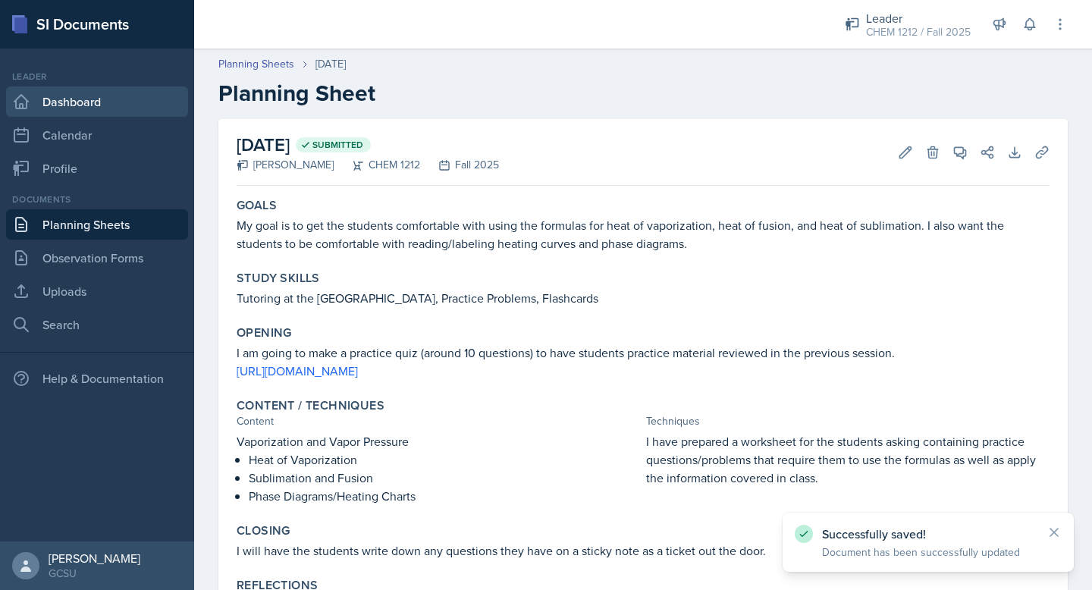
click at [113, 98] on link "Dashboard" at bounding box center [97, 101] width 182 height 30
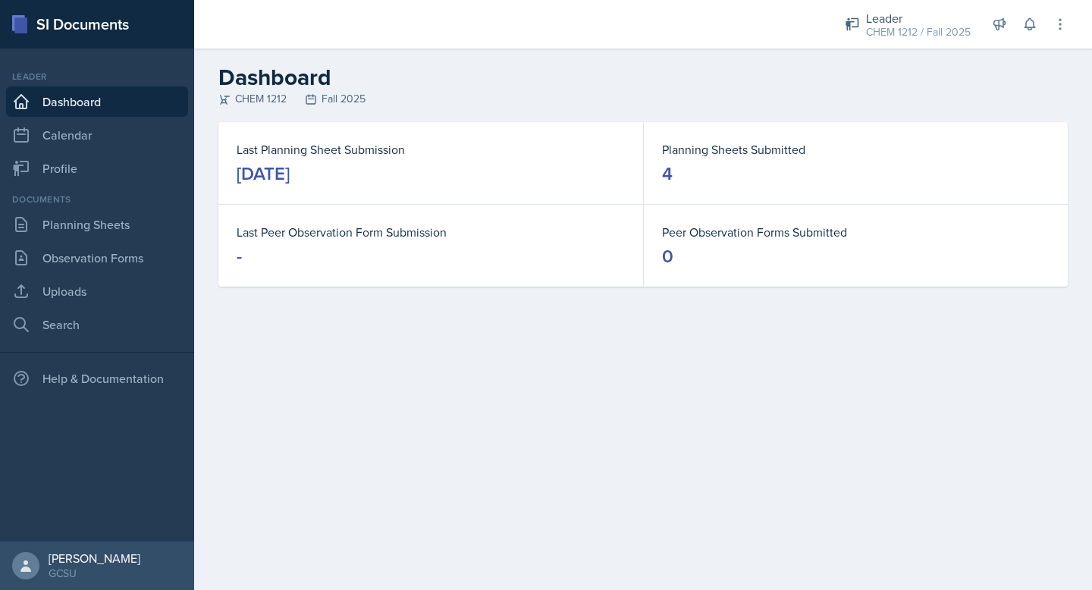
click at [154, 103] on link "Dashboard" at bounding box center [97, 101] width 182 height 30
click at [146, 117] on div "Leader Dashboard Calendar Profile" at bounding box center [97, 127] width 182 height 114
